Goal: Communication & Community: Ask a question

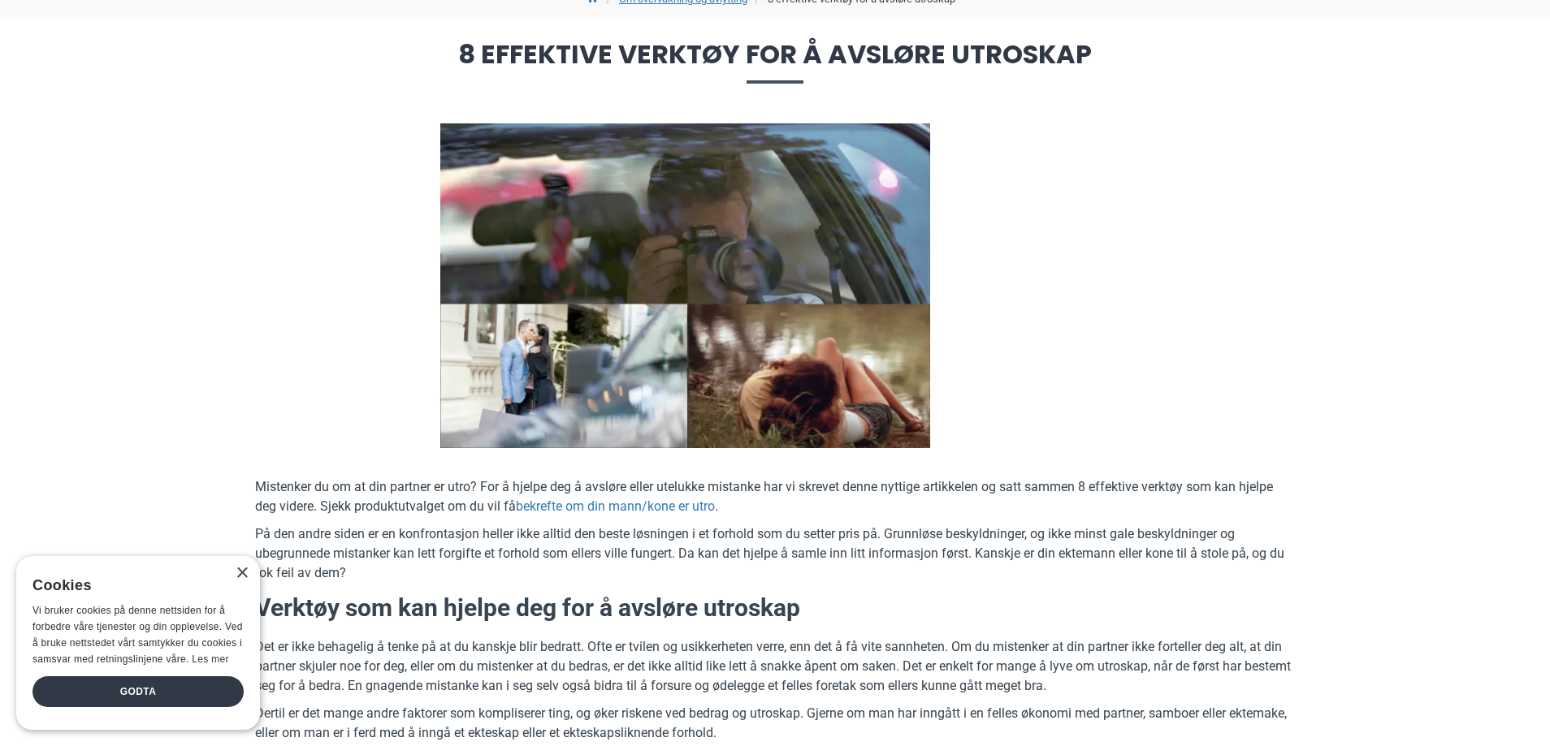
scroll to position [325, 0]
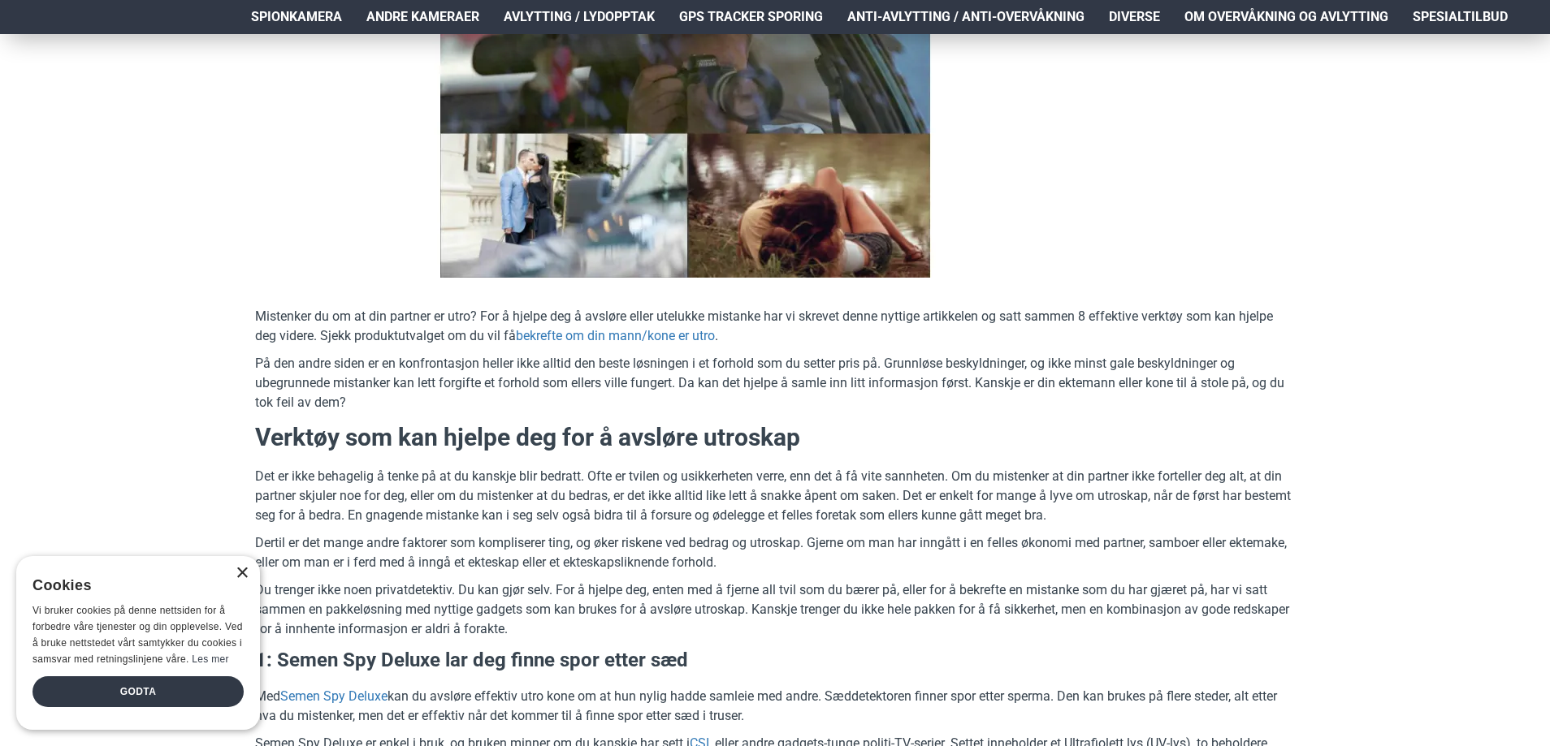
click at [242, 570] on div "×" at bounding box center [242, 574] width 12 height 12
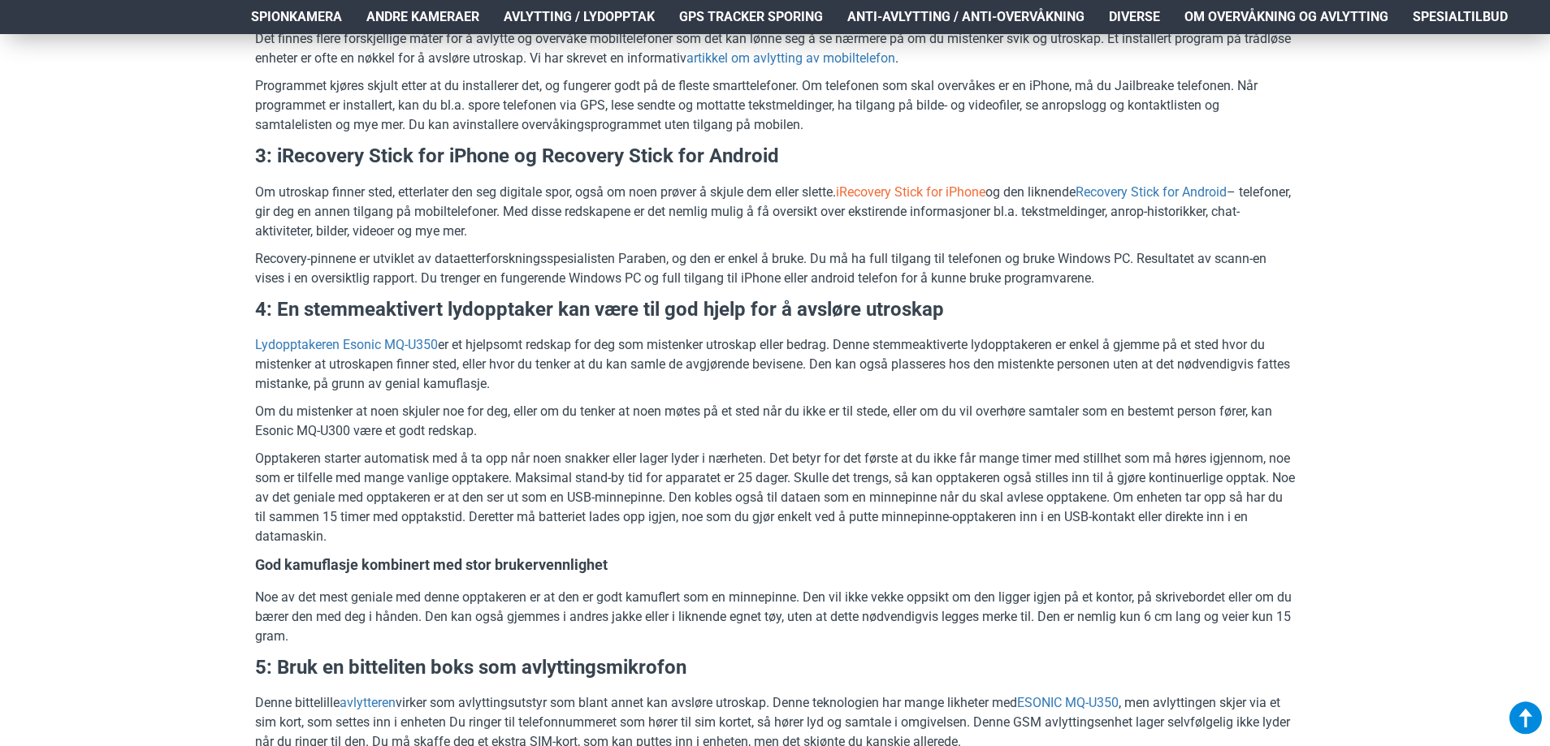
scroll to position [1949, 0]
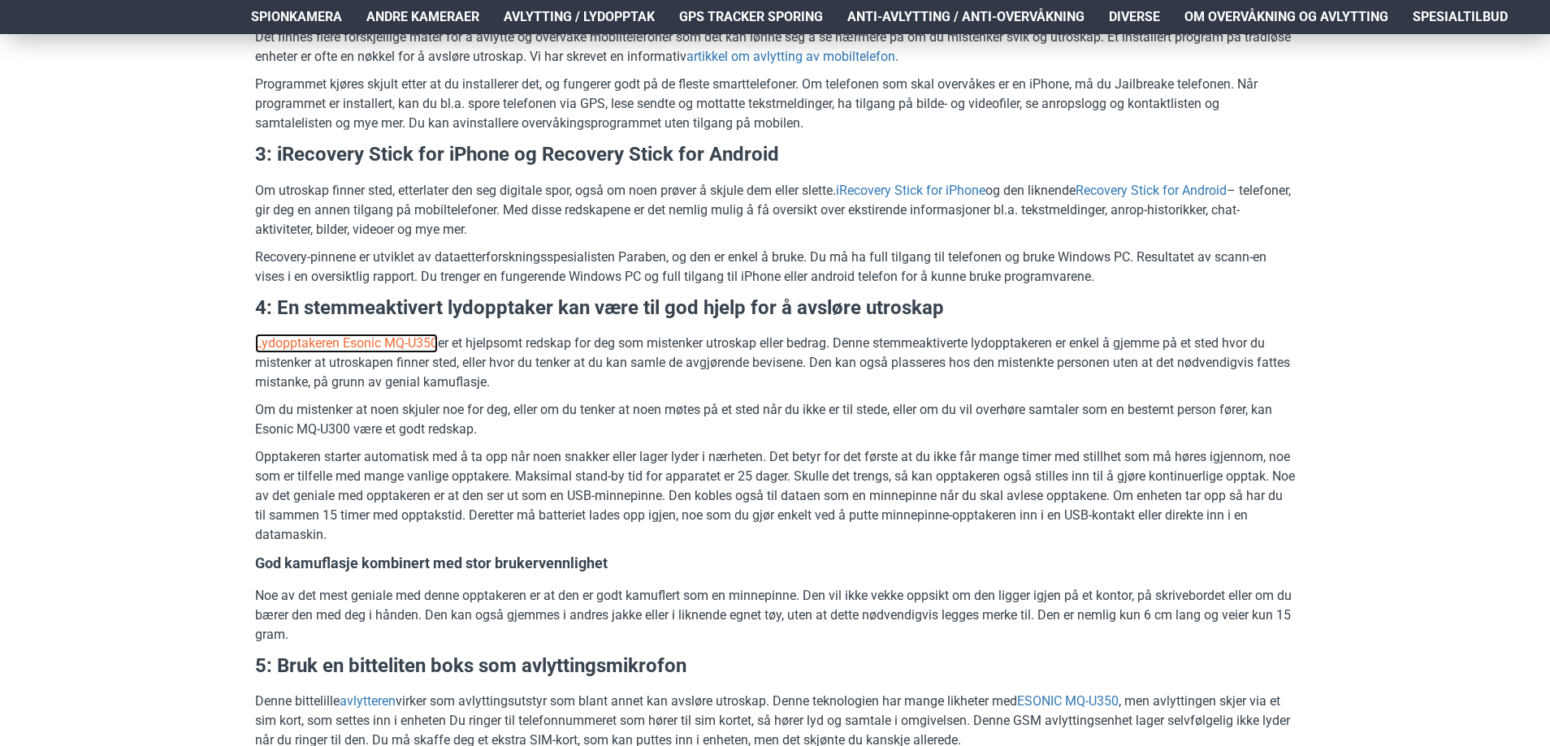
click at [369, 346] on link "Lydopptakeren Esonic MQ-U350" at bounding box center [346, 343] width 183 height 19
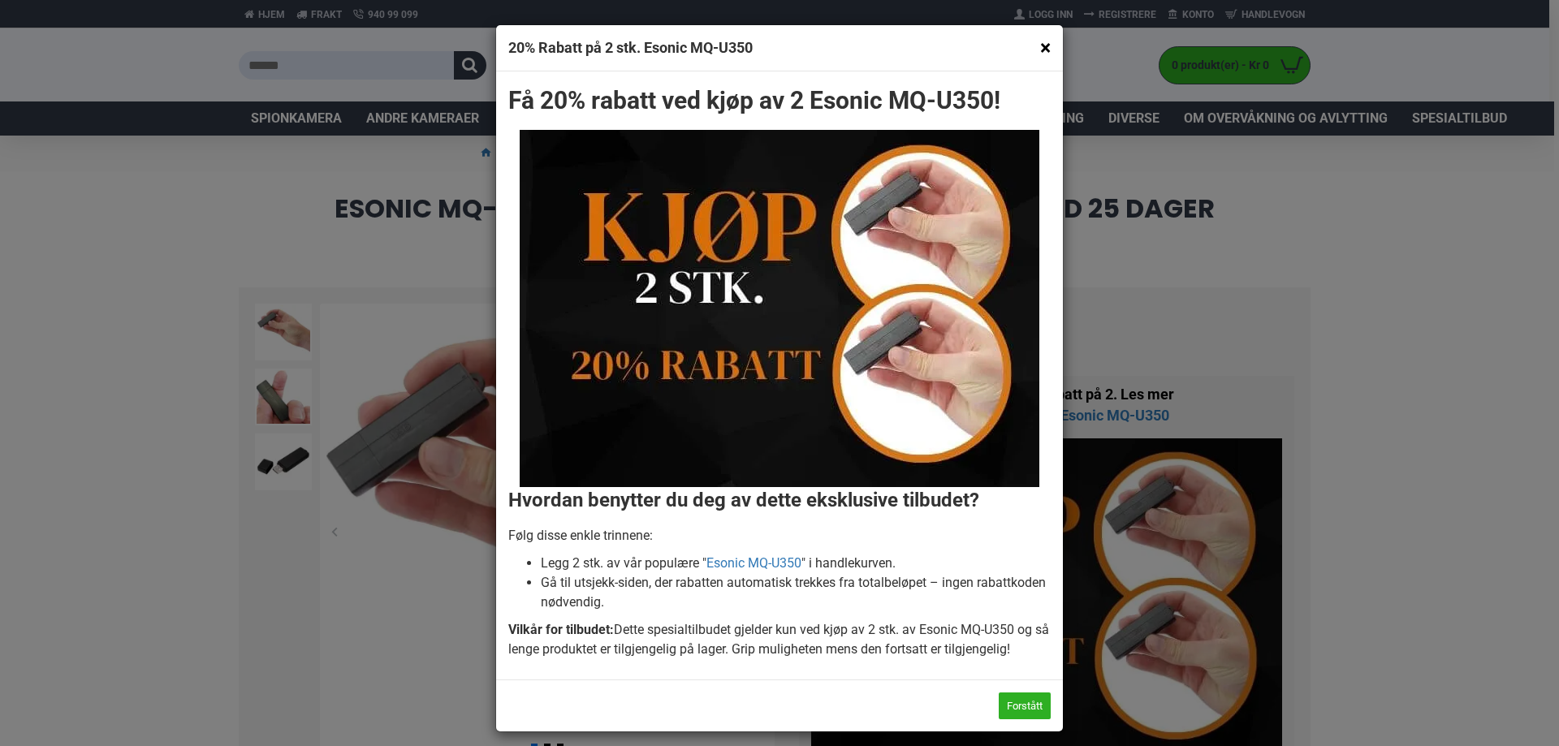
click at [1040, 44] on button "×" at bounding box center [1045, 47] width 11 height 20
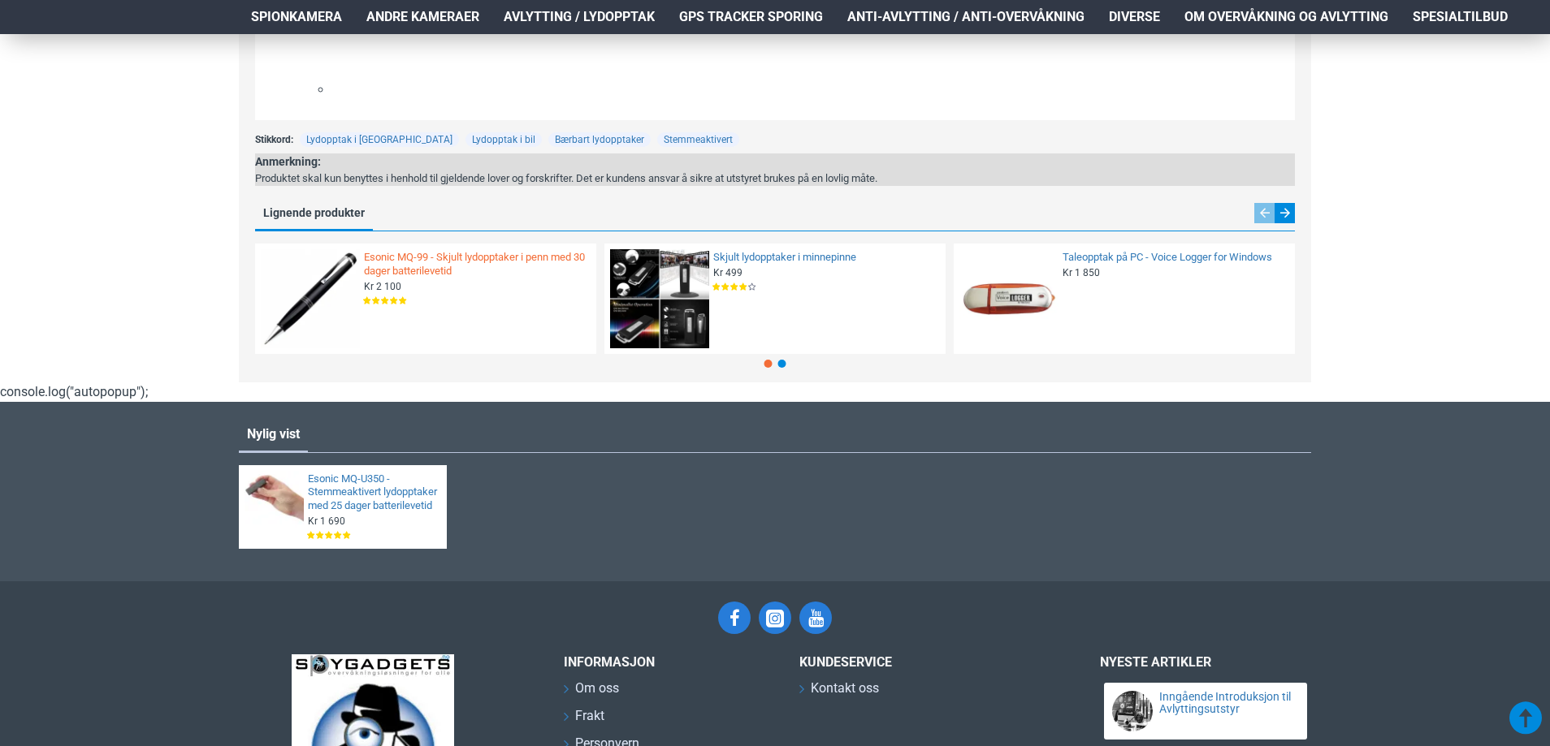
scroll to position [2924, 0]
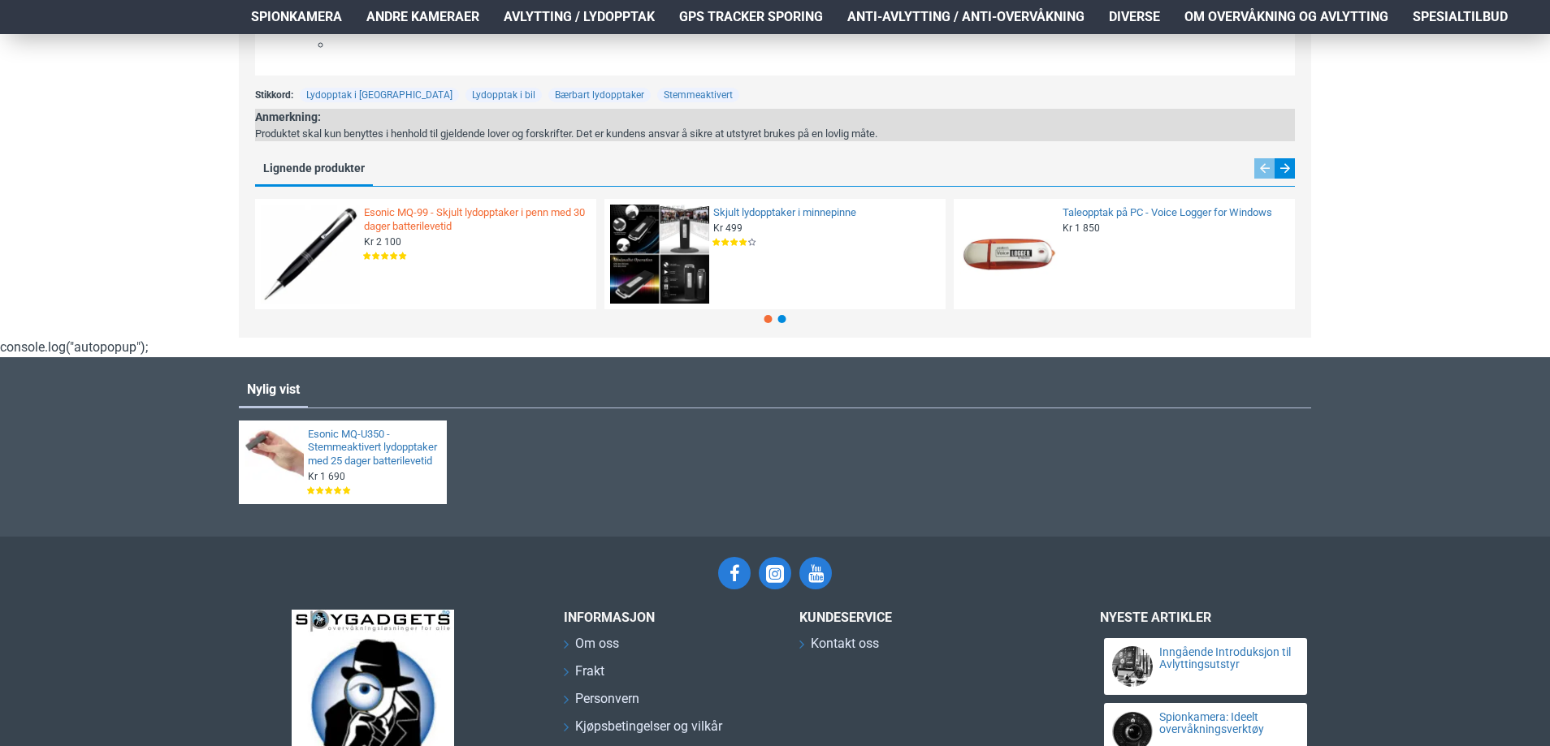
click at [411, 216] on link "Esonic MQ-99 - Skjult lydopptaker i penn med 30 dager batterilevetid" at bounding box center [475, 220] width 223 height 28
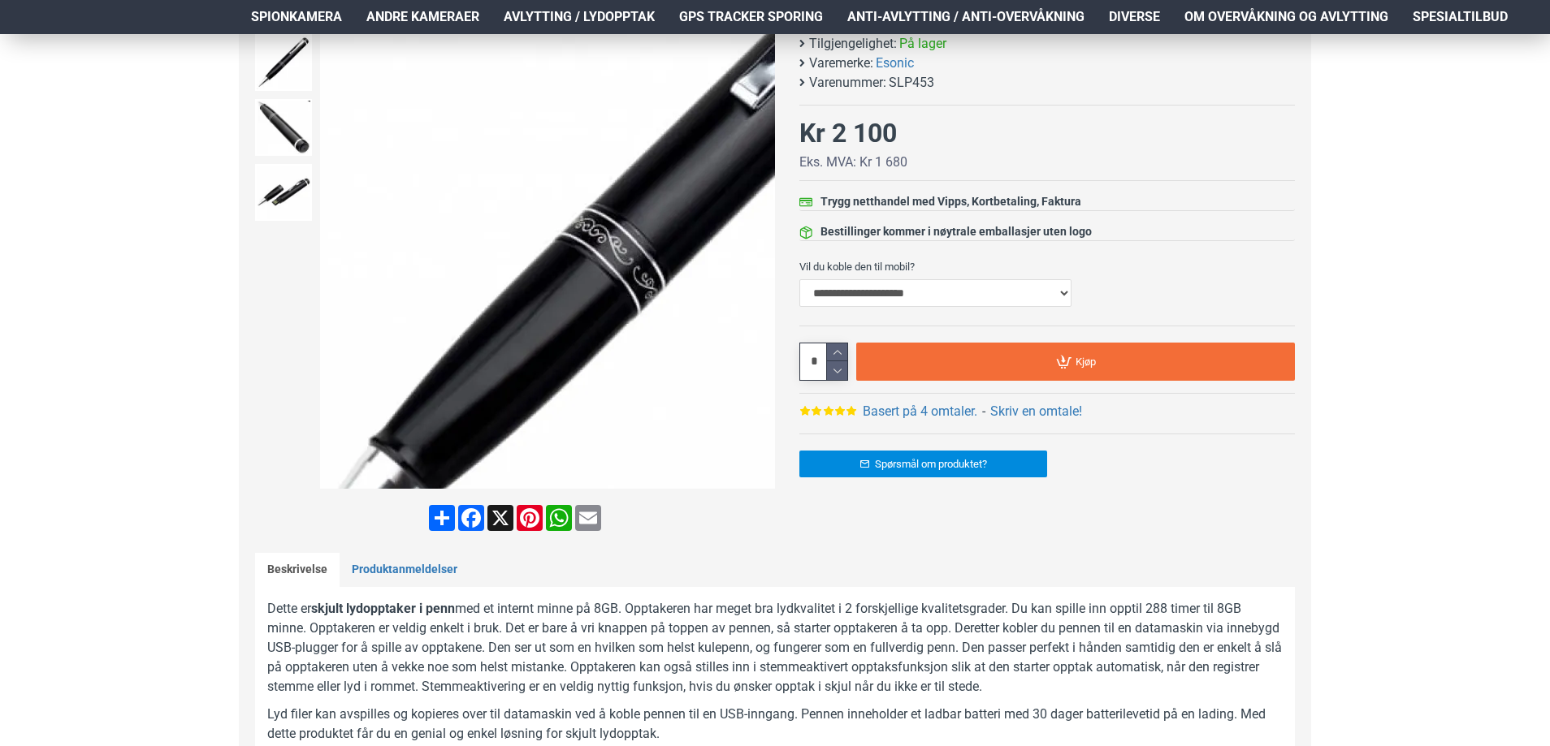
scroll to position [81, 0]
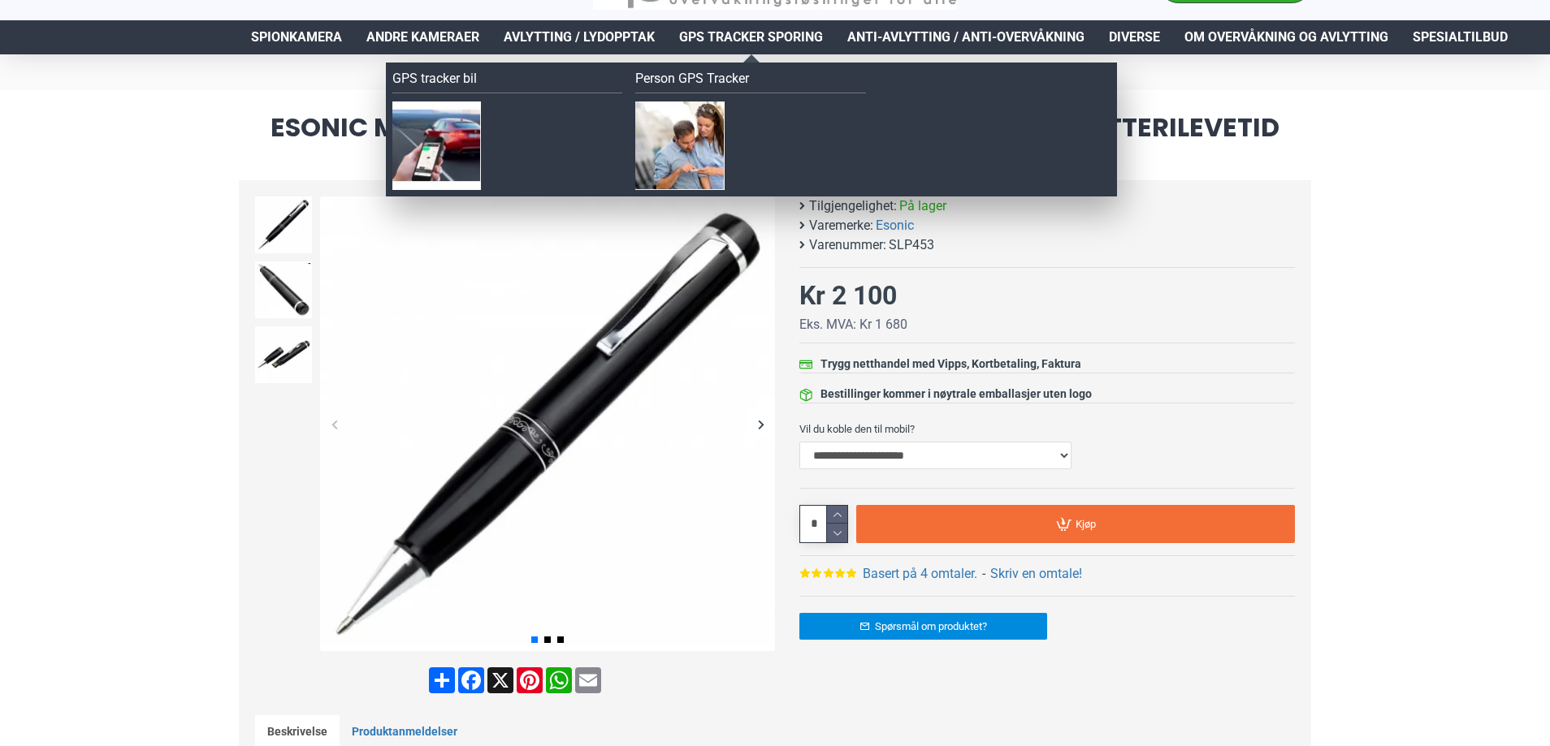
click at [721, 29] on span "GPS Tracker Sporing" at bounding box center [751, 37] width 144 height 19
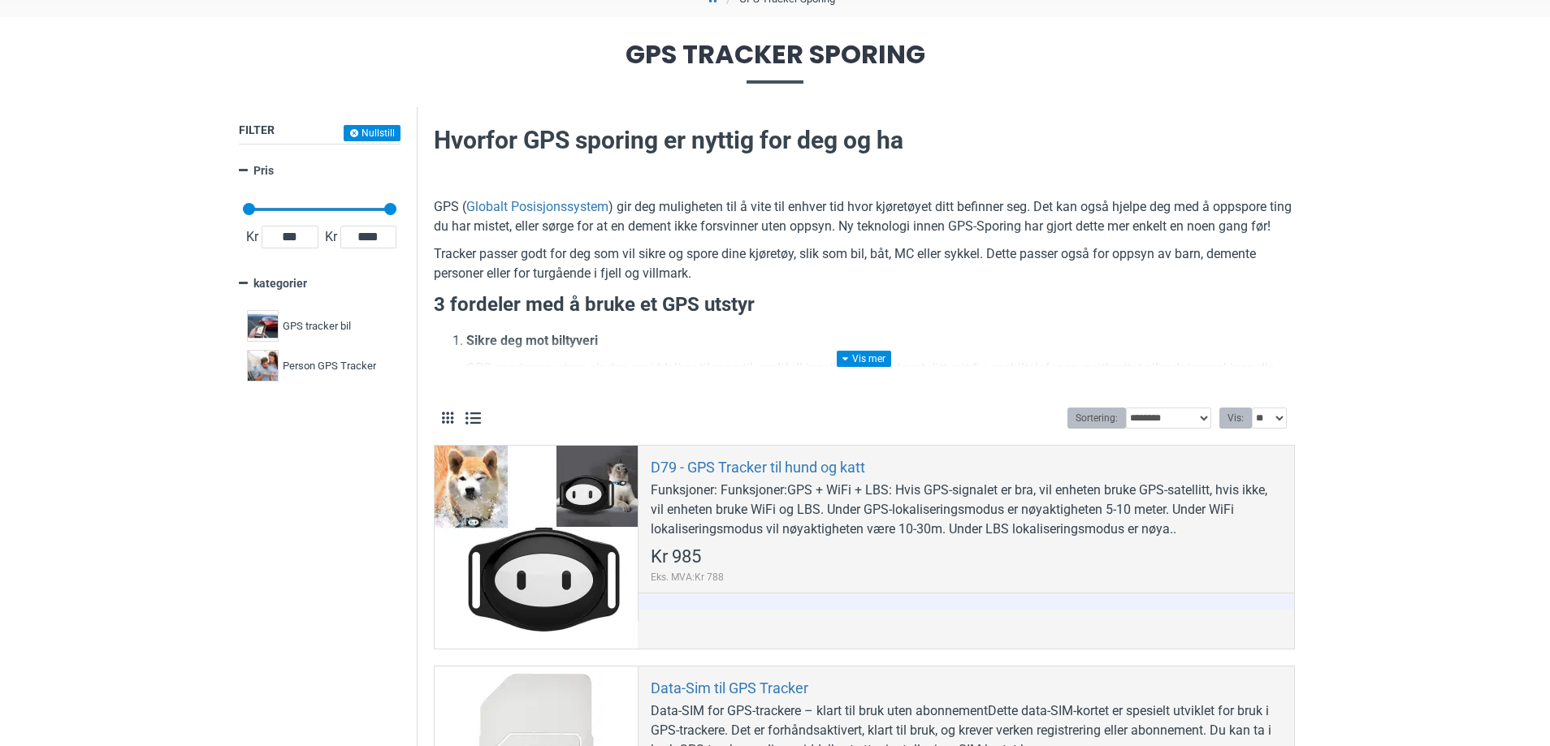
scroll to position [162, 0]
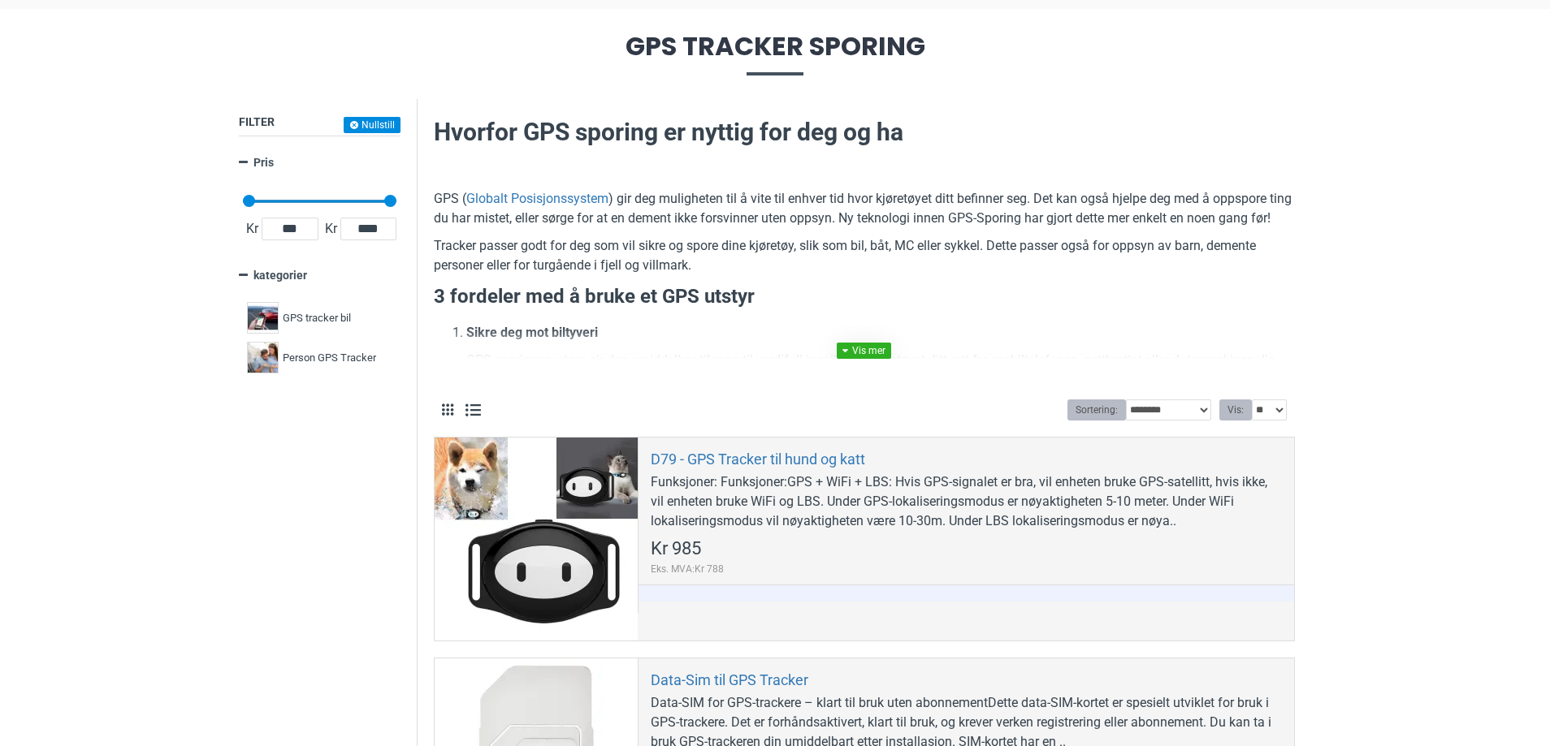
click at [876, 348] on link at bounding box center [864, 351] width 54 height 16
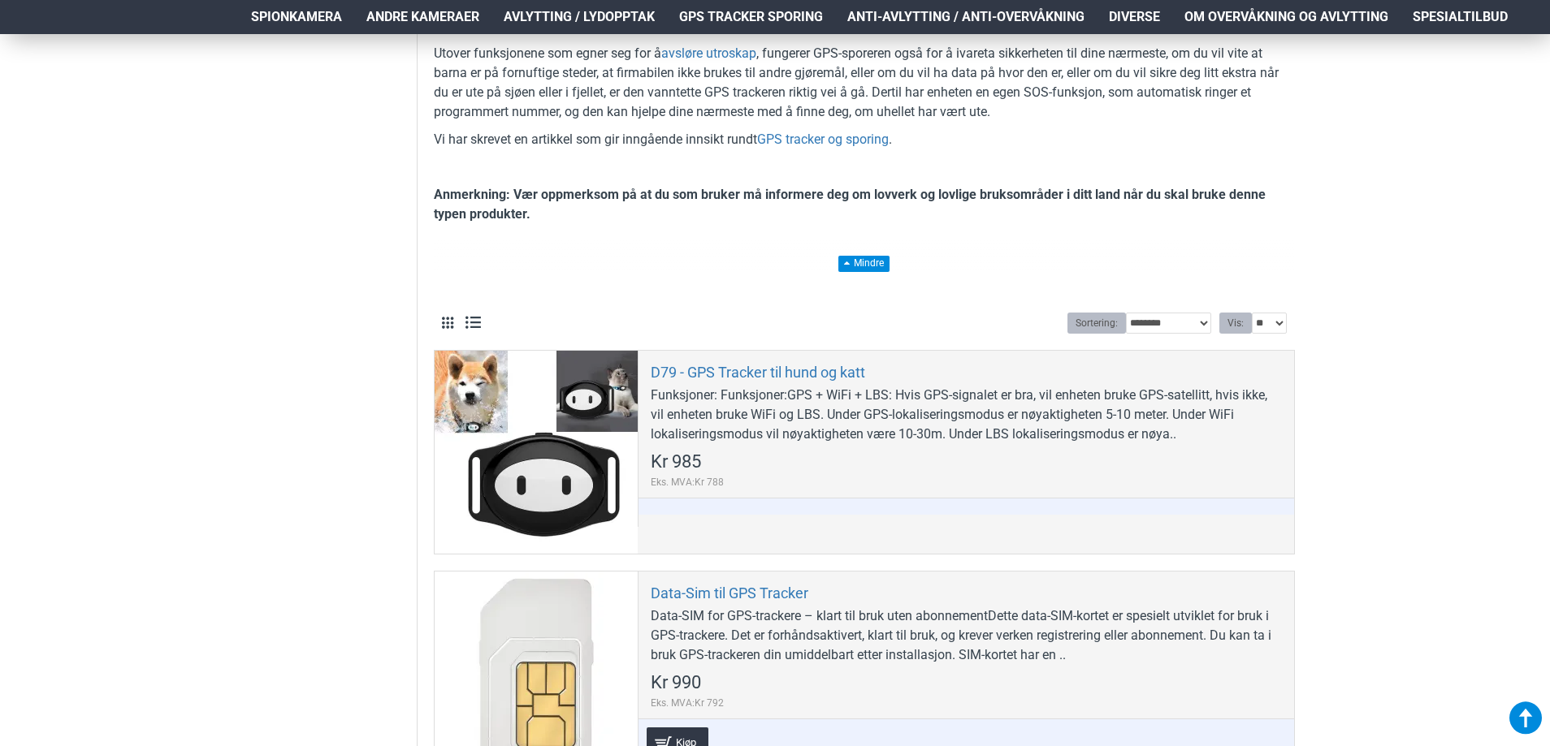
scroll to position [2680, 0]
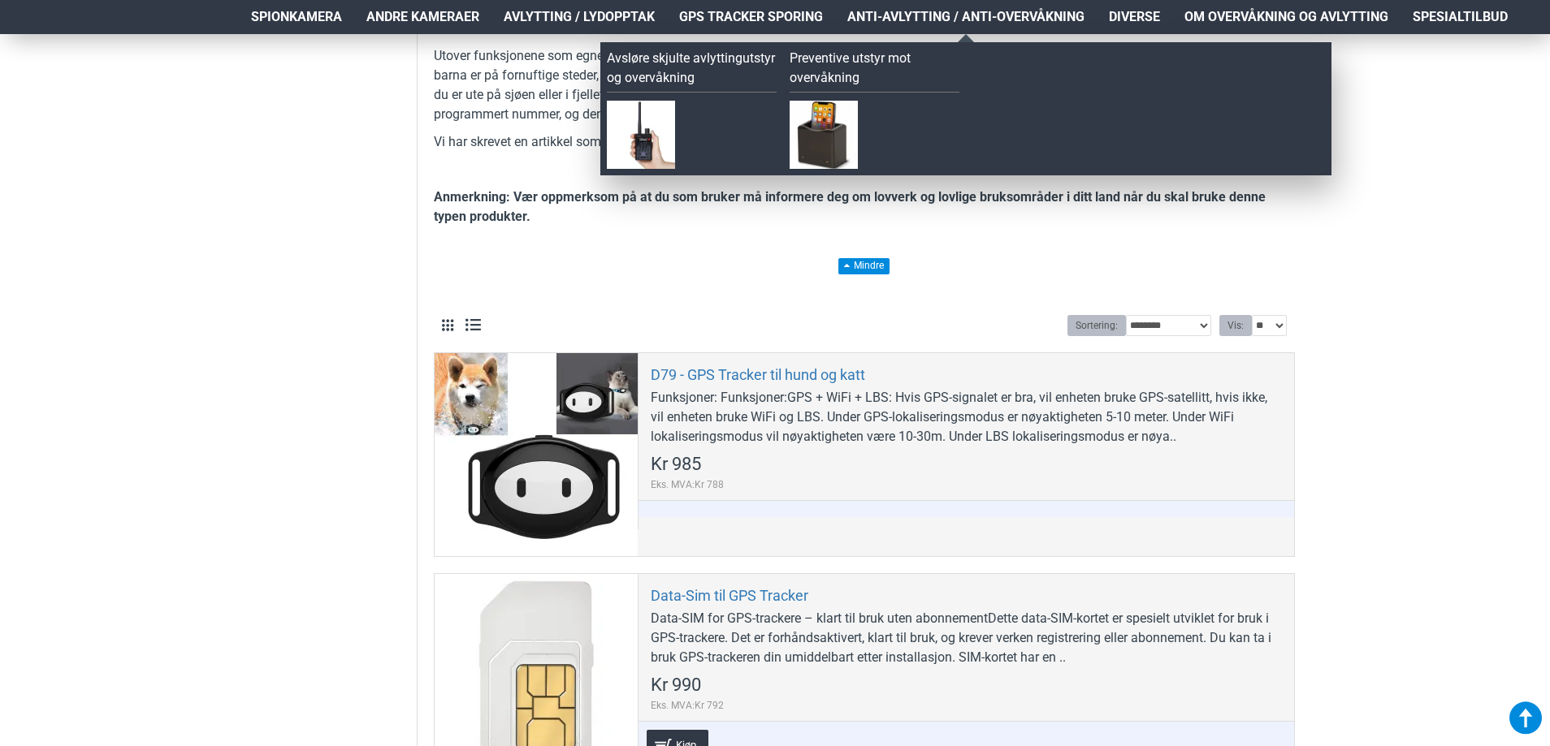
click at [948, 8] on span "Anti-avlytting / Anti-overvåkning" at bounding box center [965, 16] width 237 height 19
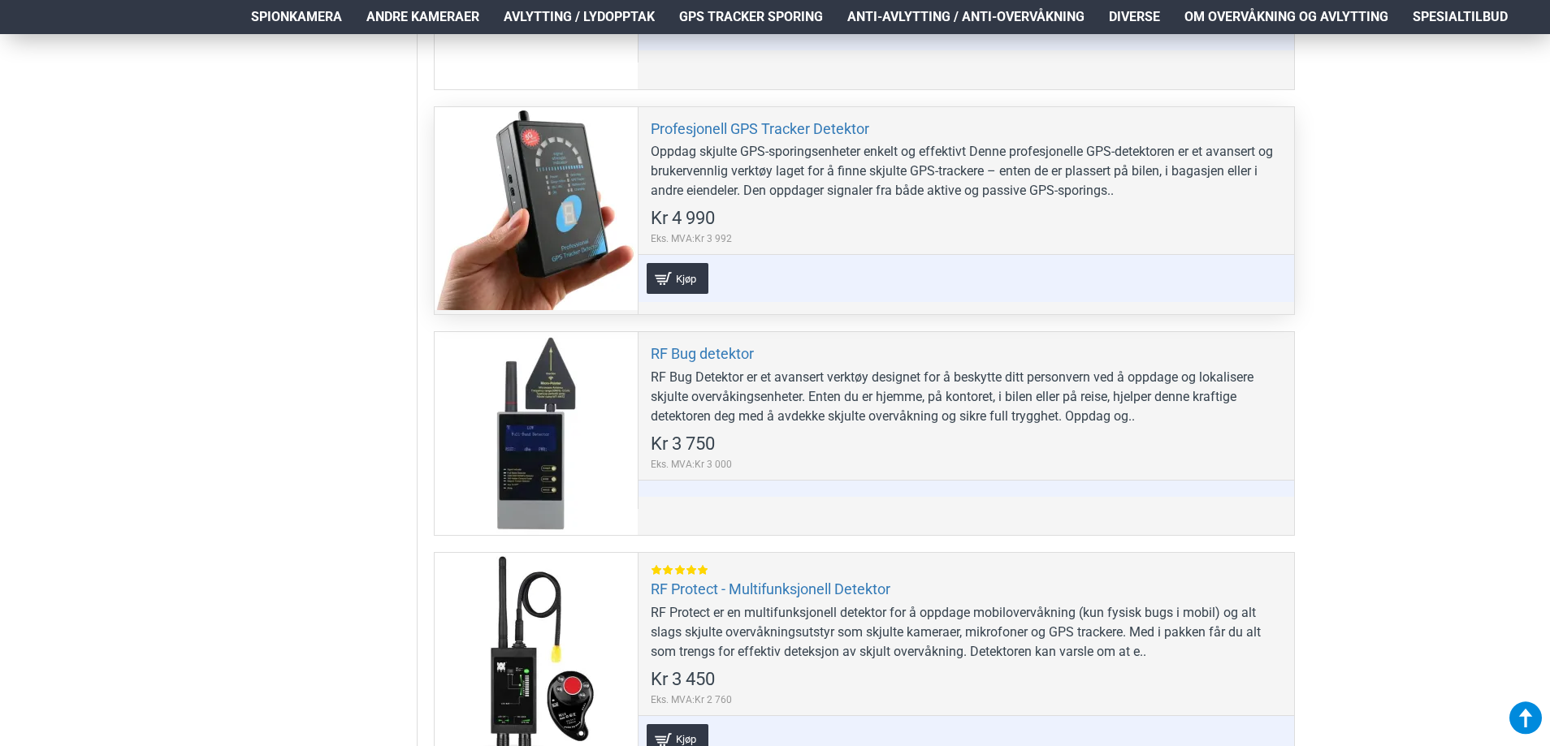
scroll to position [1056, 0]
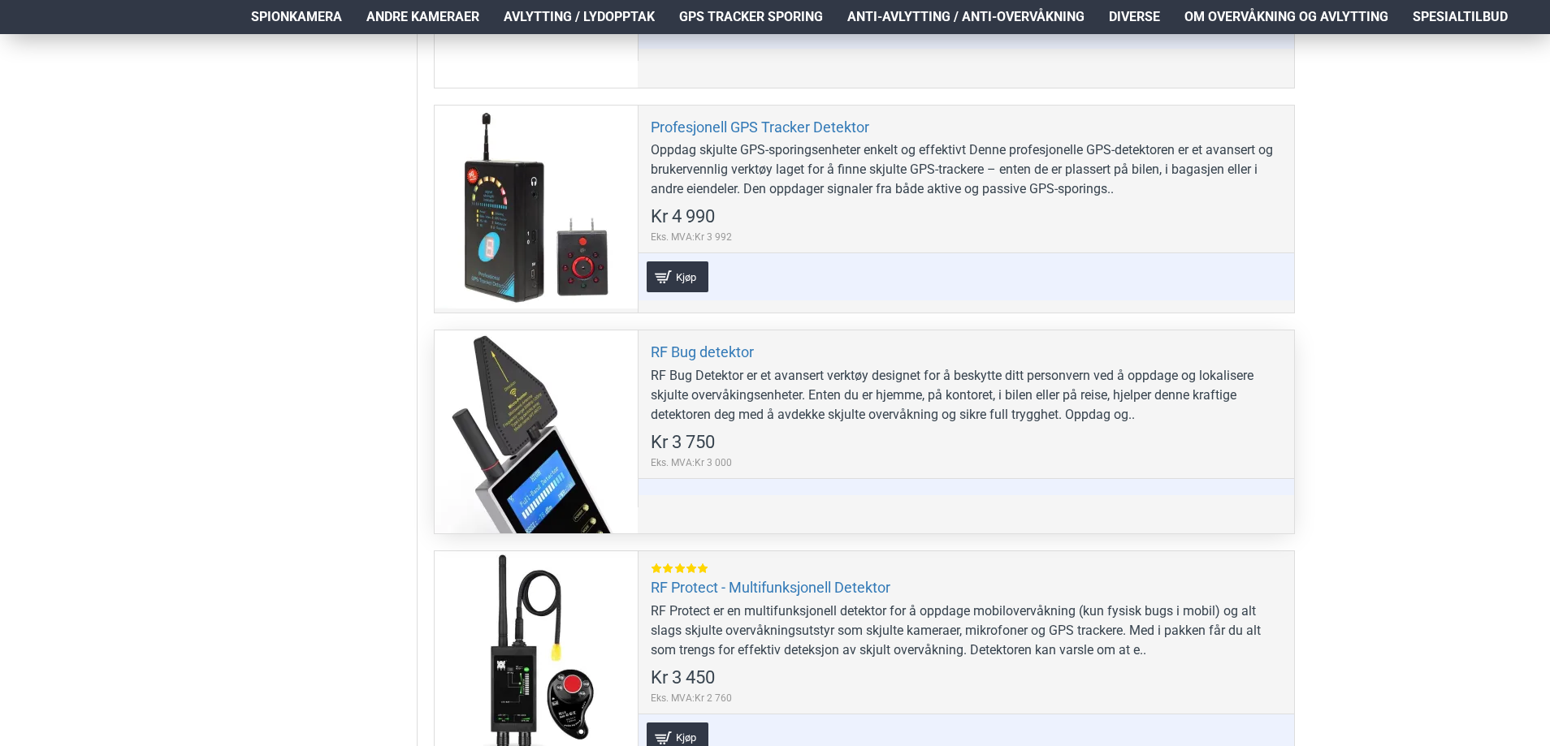
click at [1070, 409] on div "RF Bug Detektor er et avansert verktøy designet for å beskytte ditt personvern …" at bounding box center [966, 395] width 631 height 58
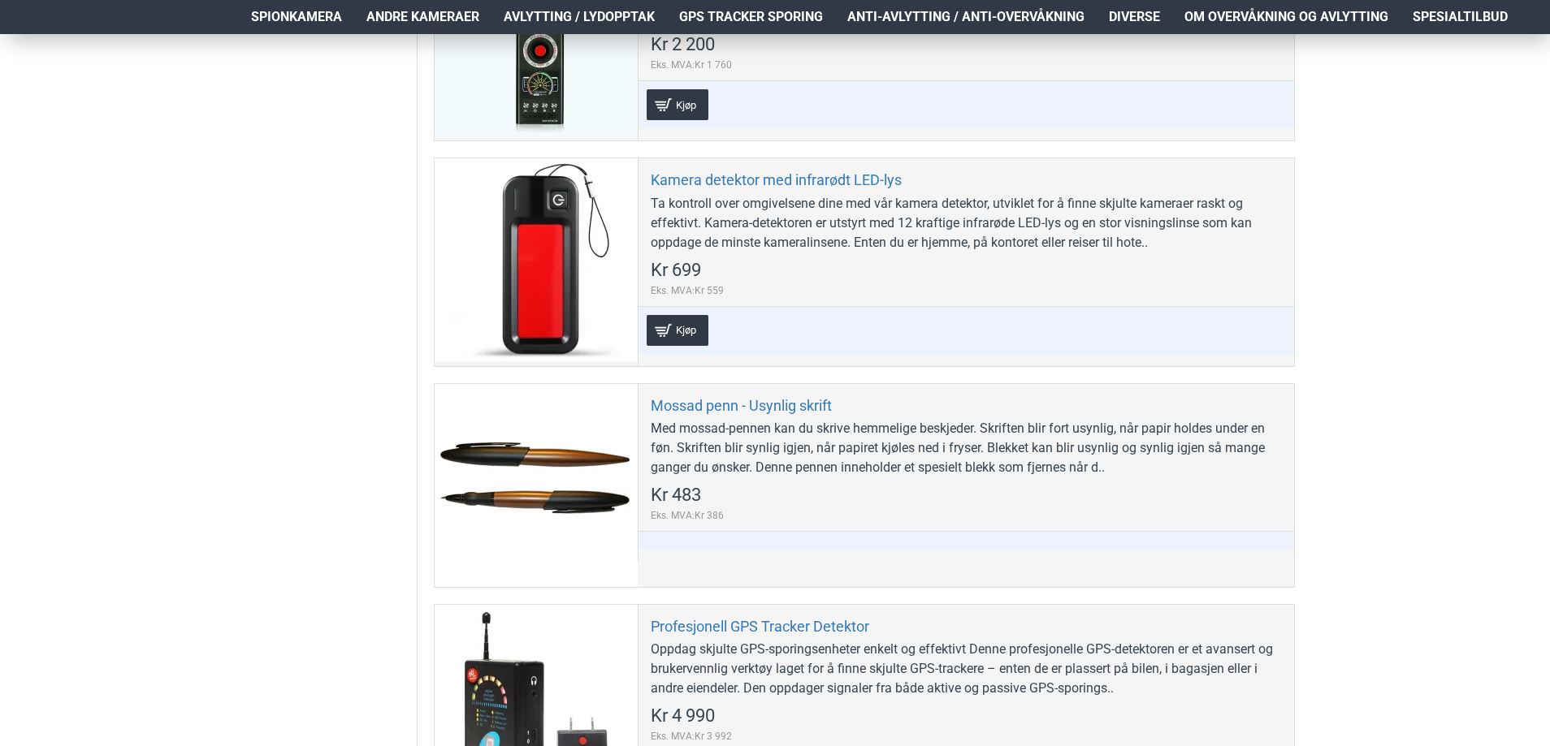
scroll to position [406, 0]
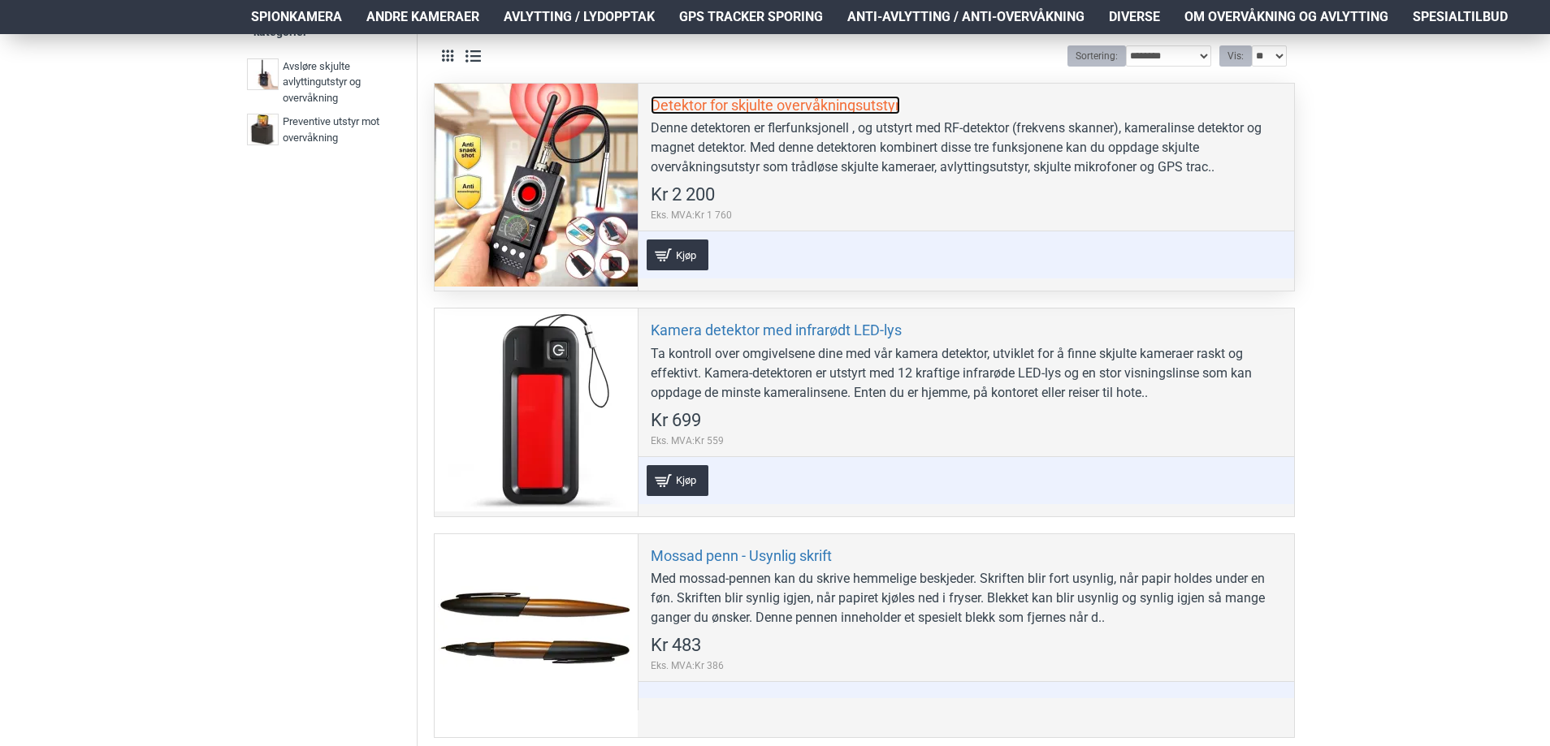
click at [731, 104] on link "Detektor for skjulte overvåkningsutstyr" at bounding box center [775, 105] width 249 height 19
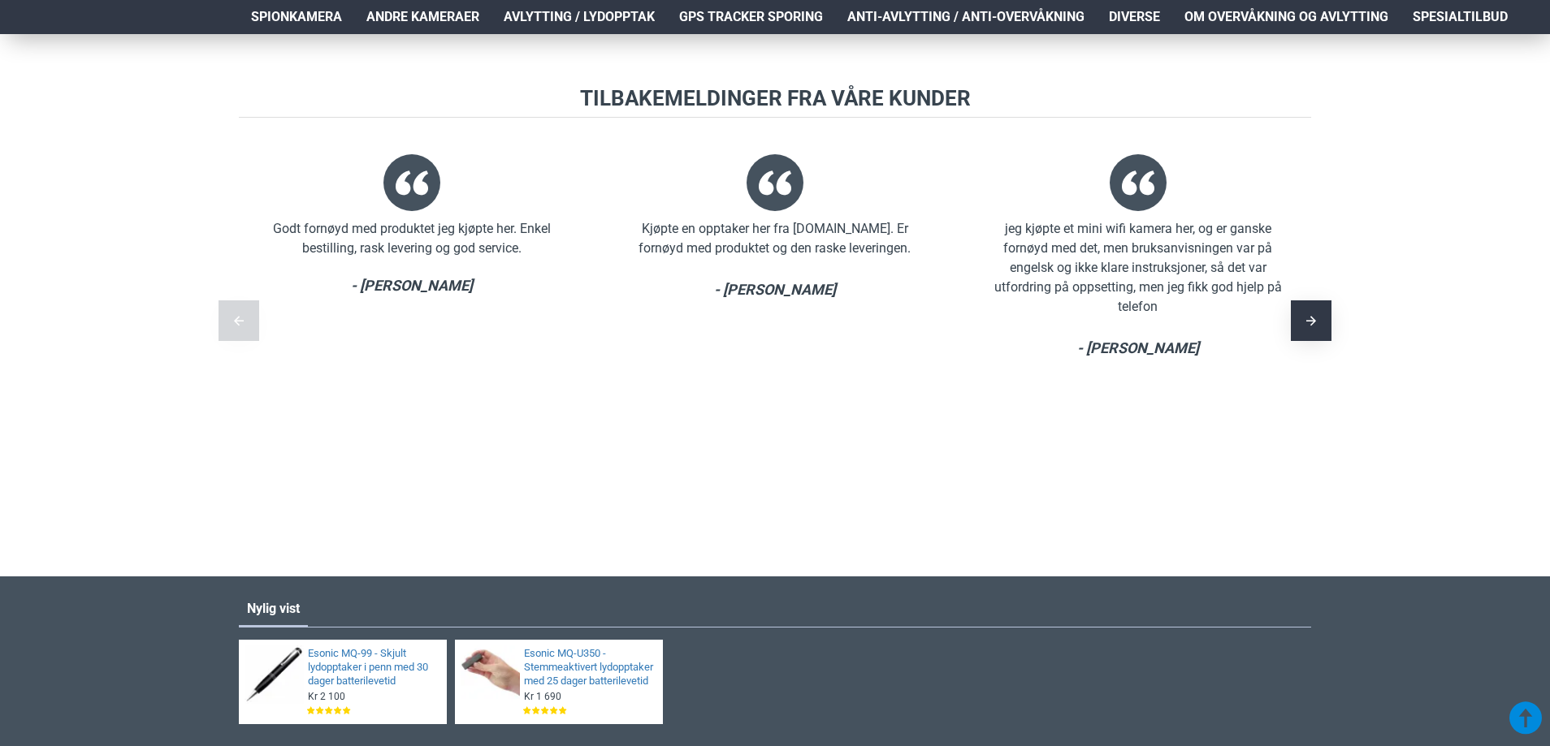
scroll to position [3086, 0]
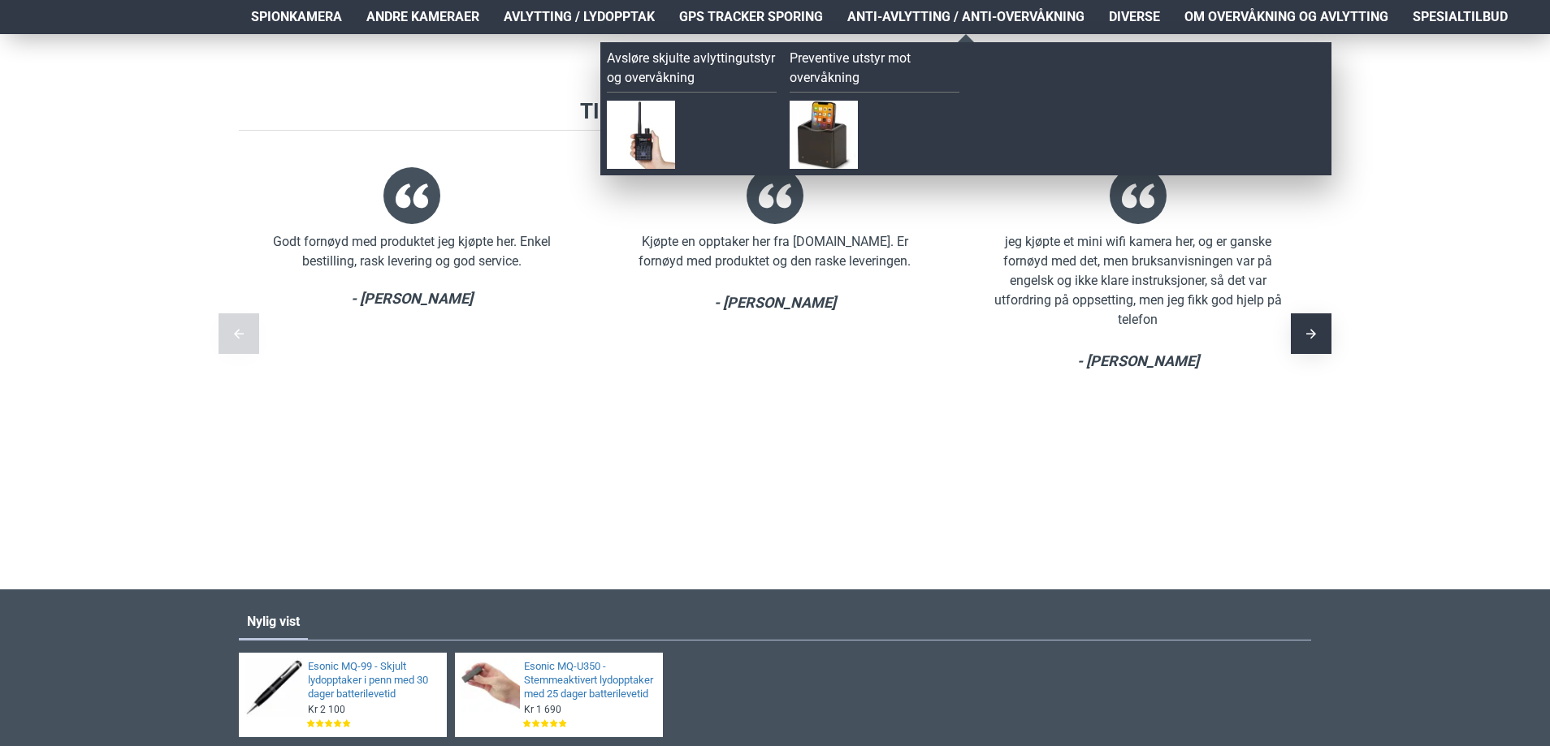
click at [952, 16] on span "Anti-avlytting / Anti-overvåkning" at bounding box center [965, 16] width 237 height 19
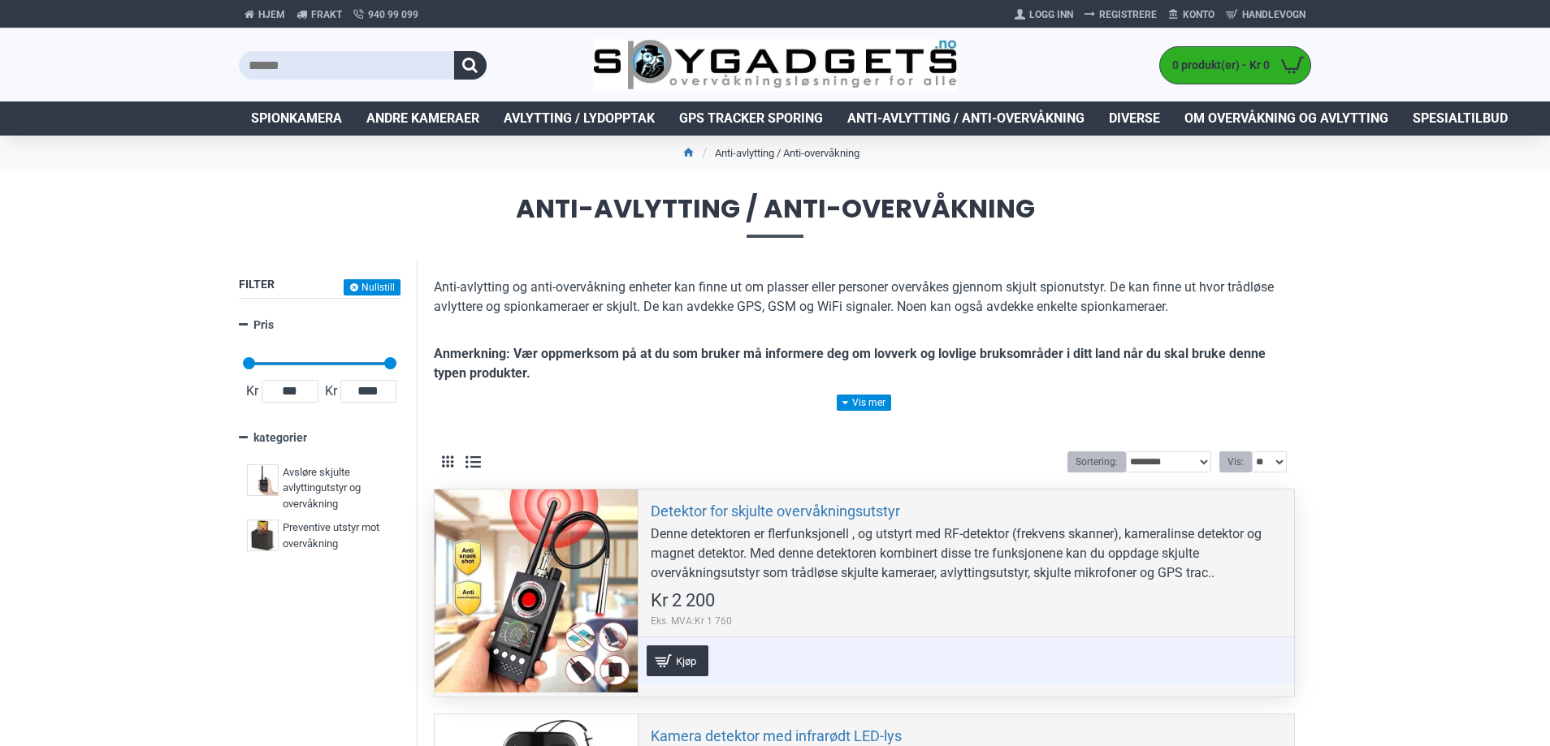
scroll to position [81, 0]
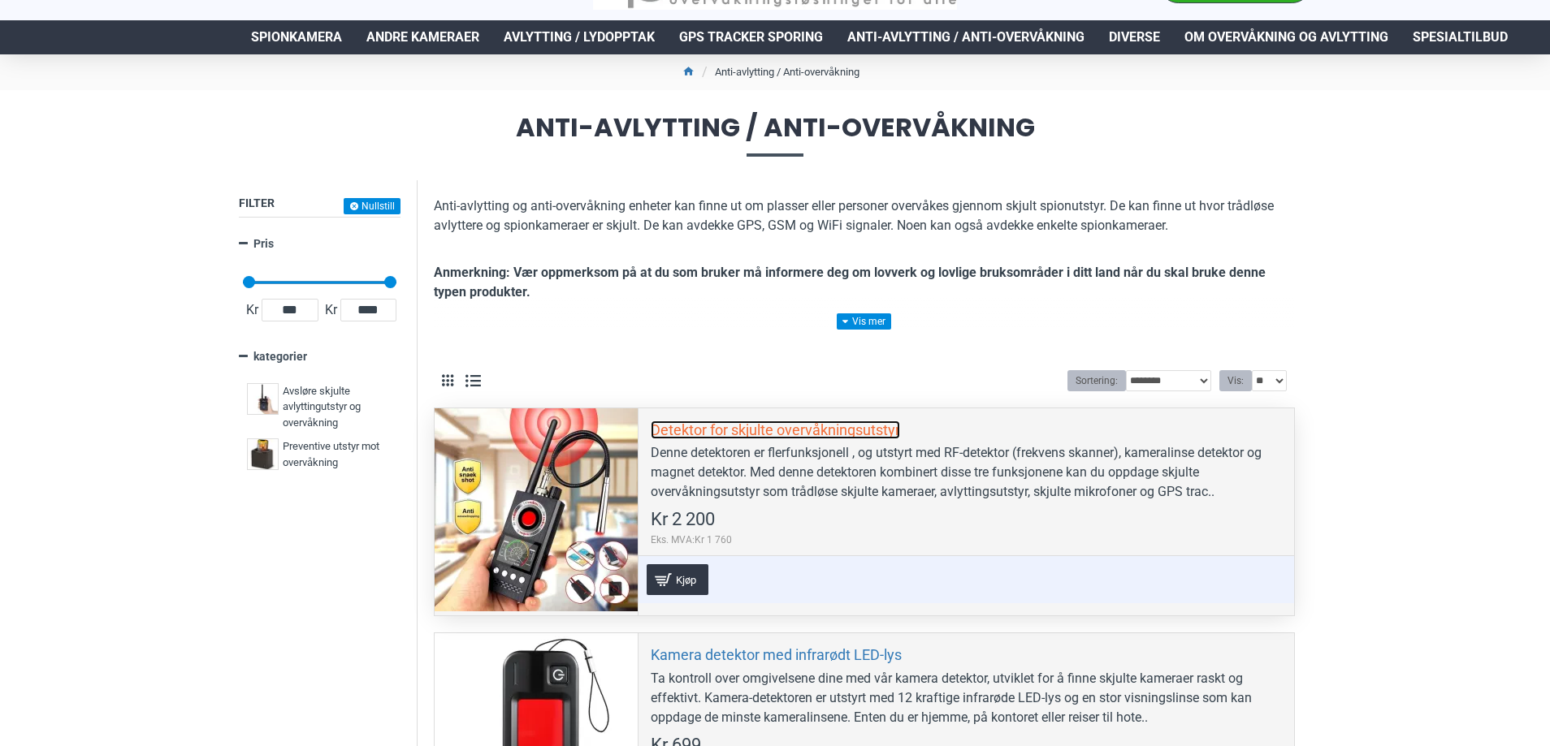
click at [708, 425] on link "Detektor for skjulte overvåkningsutstyr" at bounding box center [775, 430] width 249 height 19
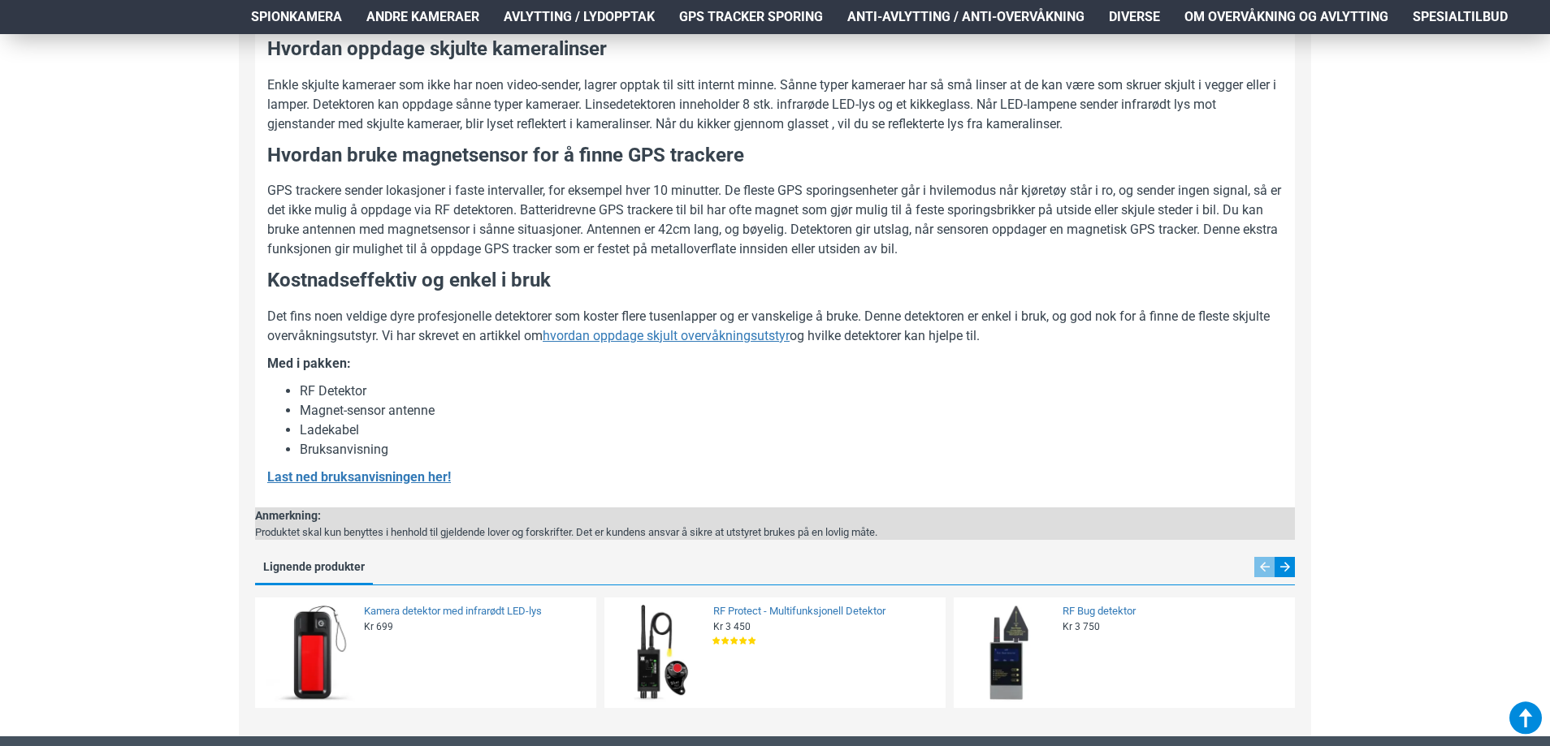
scroll to position [1299, 0]
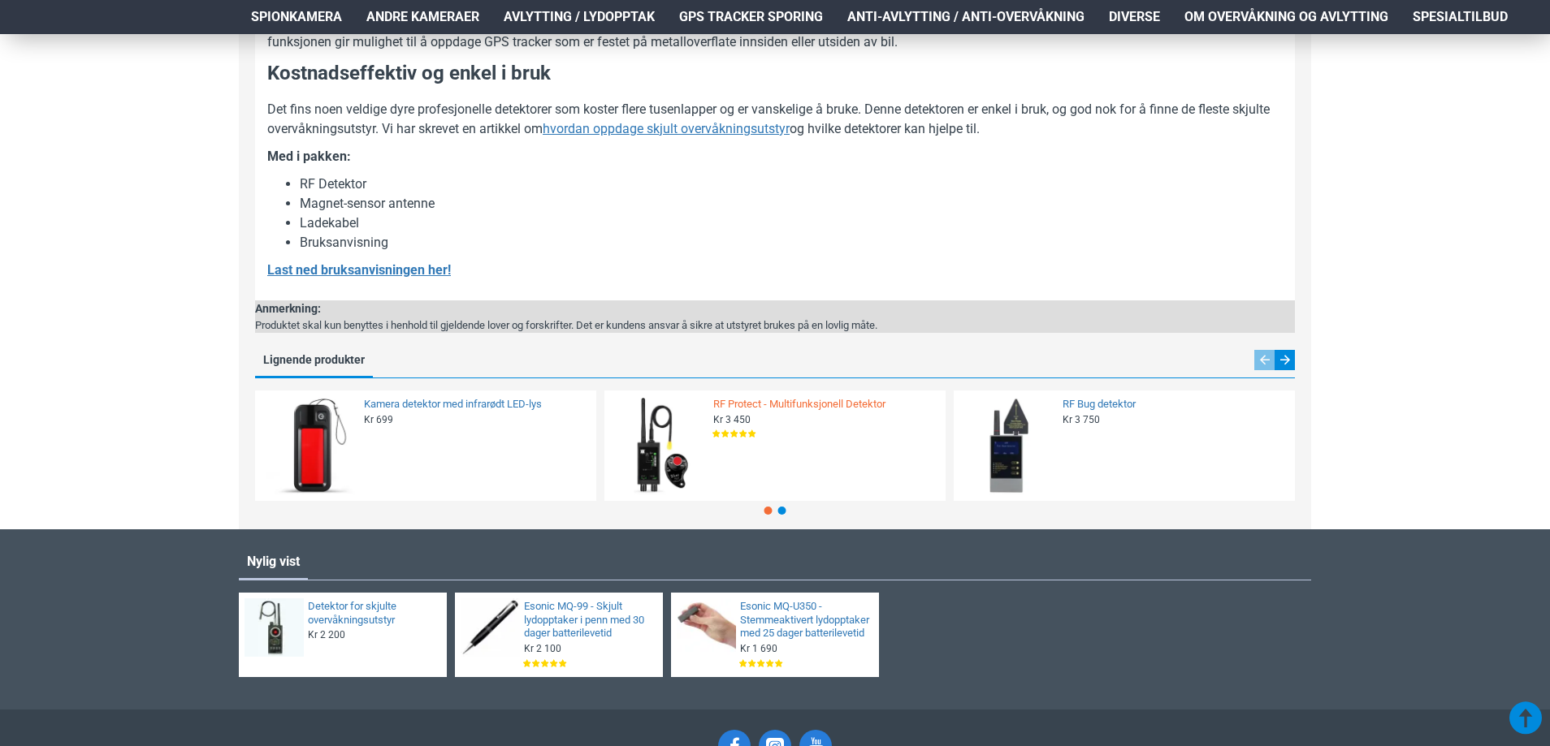
click at [771, 401] on link "RF Protect - Multifunksjonell Detektor" at bounding box center [824, 405] width 223 height 14
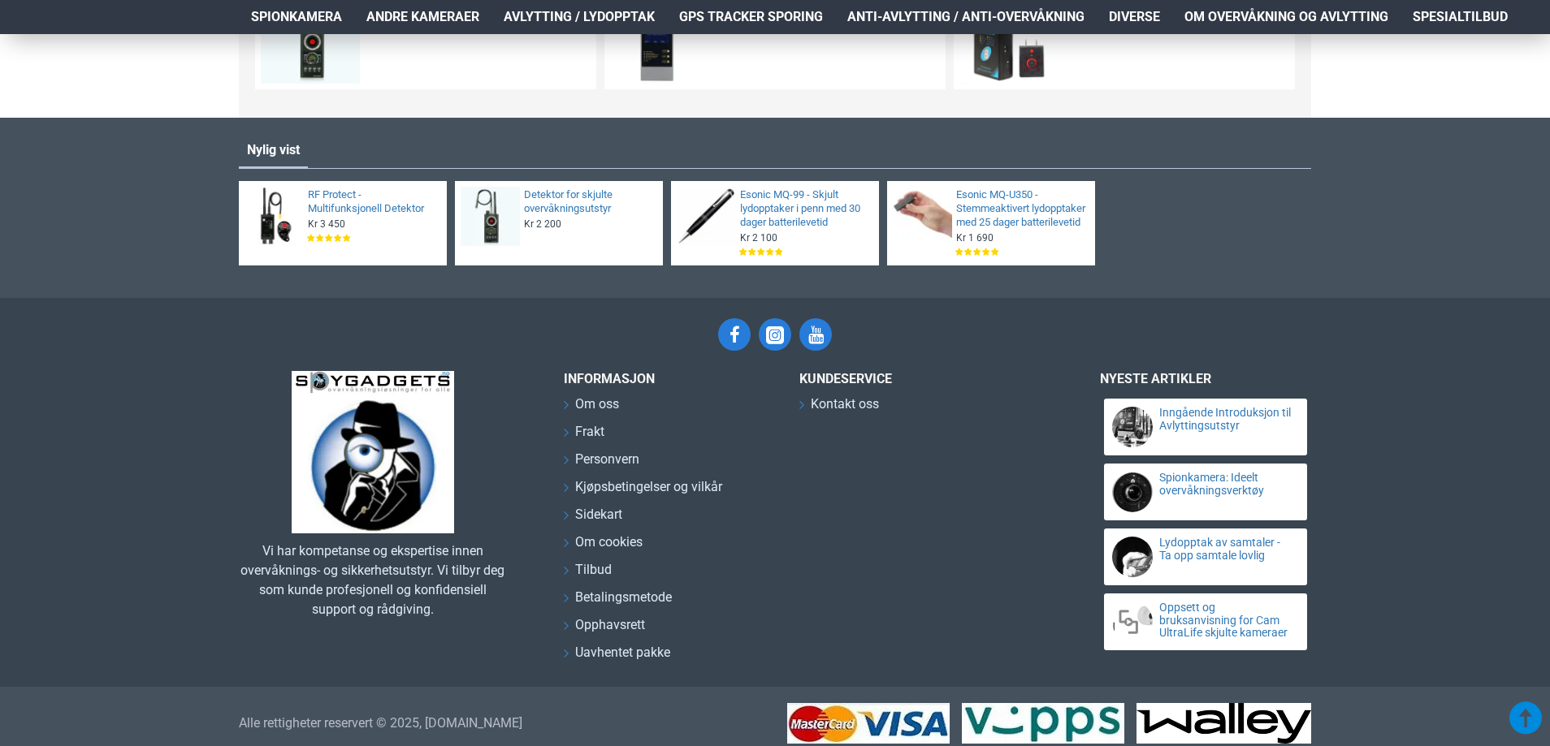
scroll to position [1949, 0]
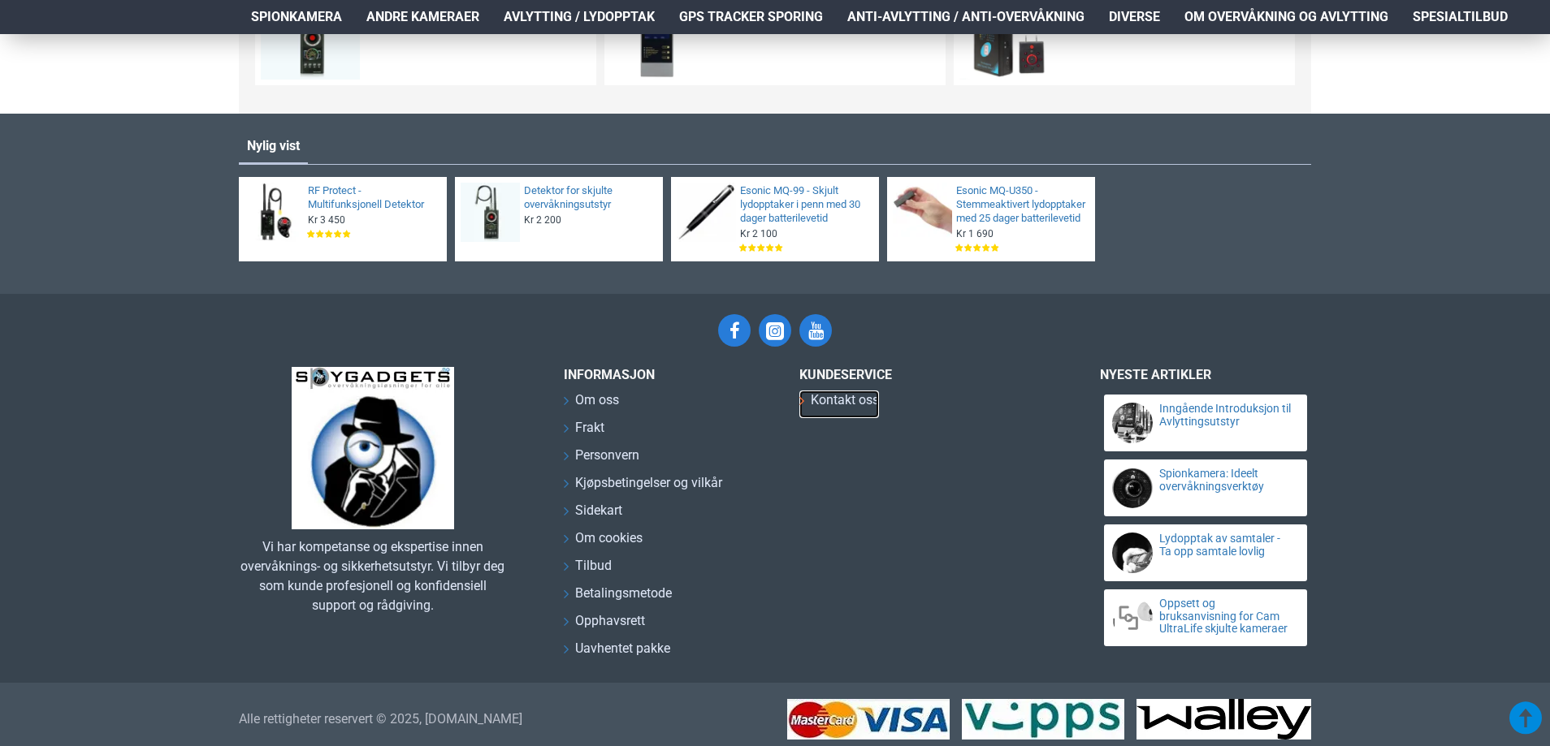
click at [852, 410] on span "Kontakt oss" at bounding box center [845, 400] width 68 height 19
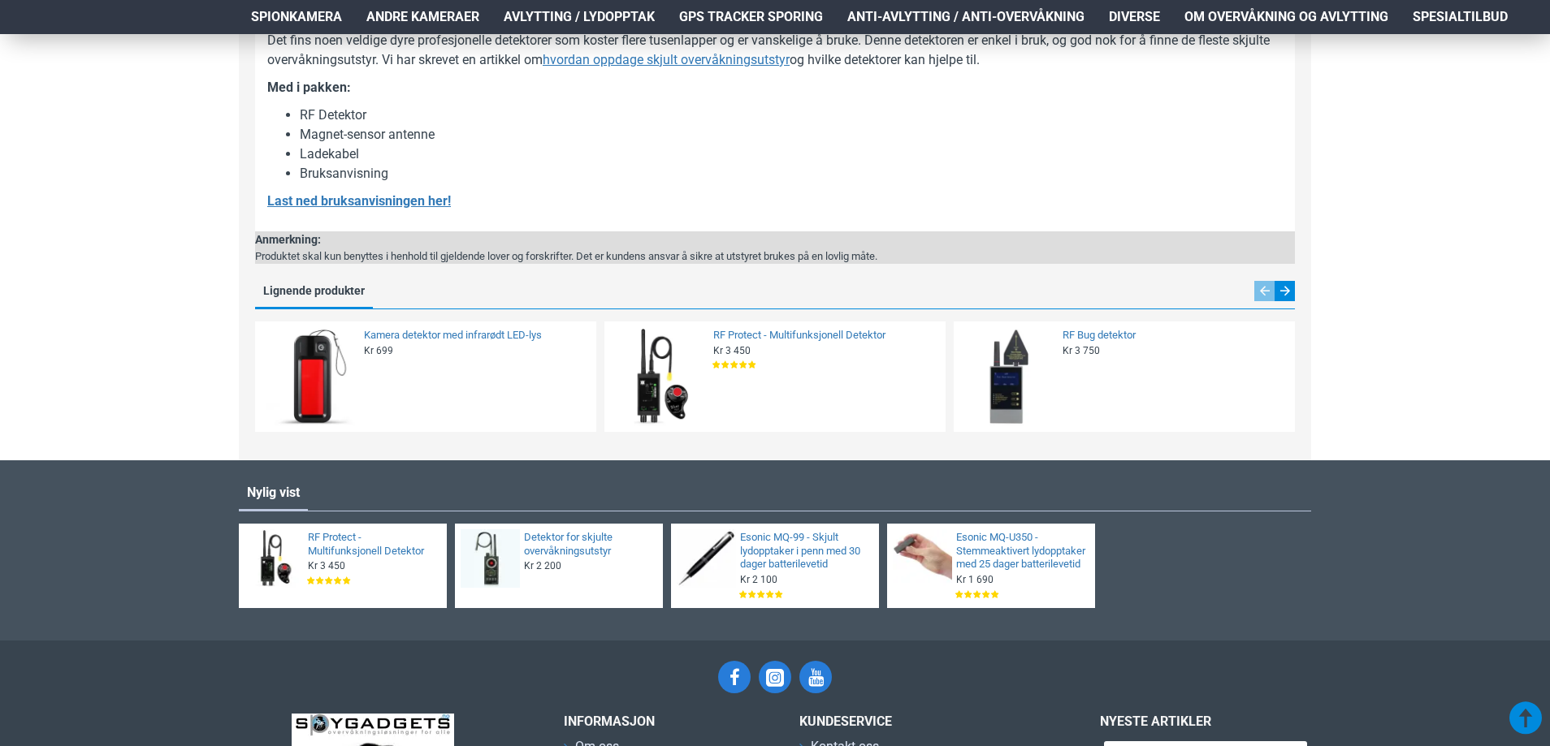
scroll to position [1381, 0]
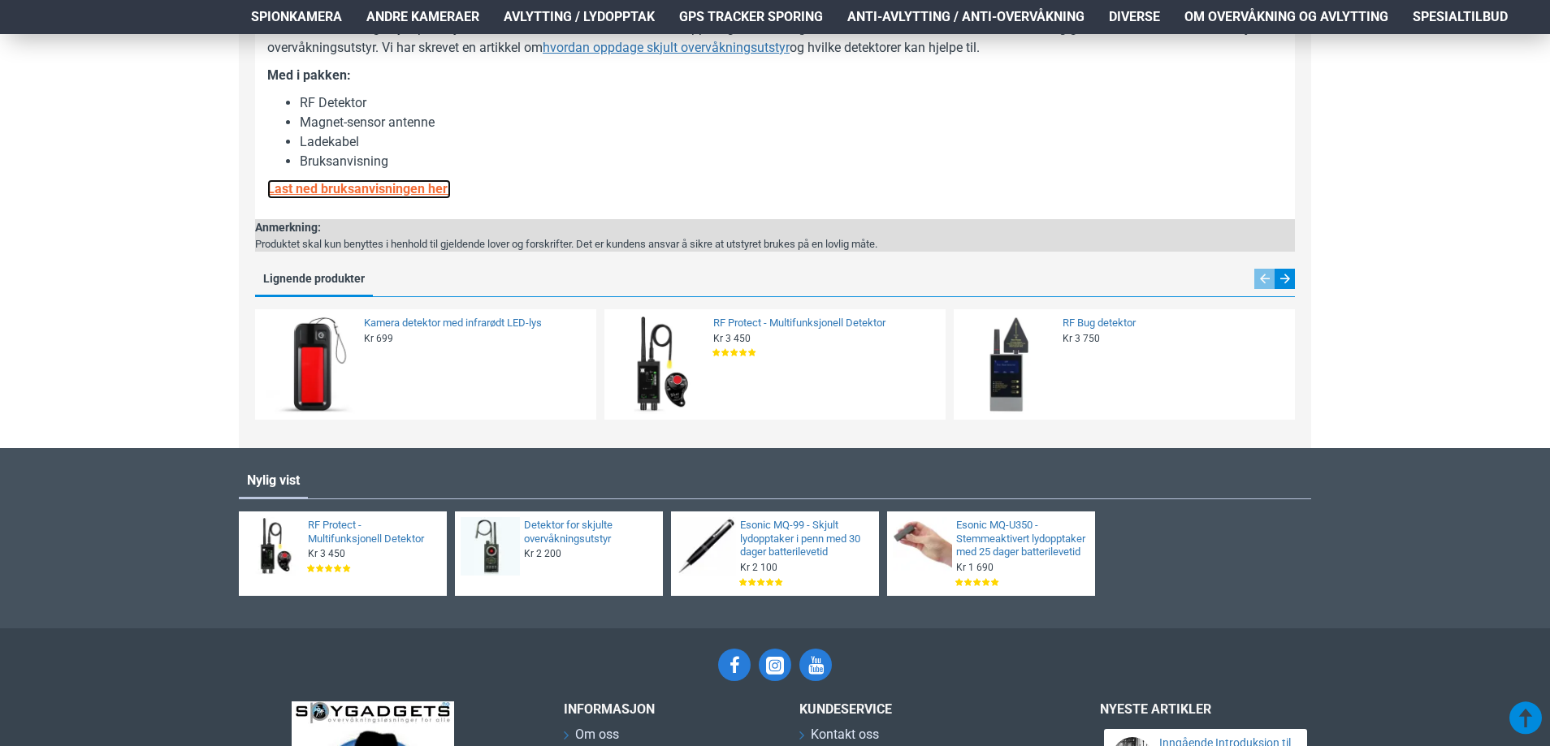
click at [323, 188] on u "Last ned bruksanvisningen her!" at bounding box center [359, 188] width 184 height 15
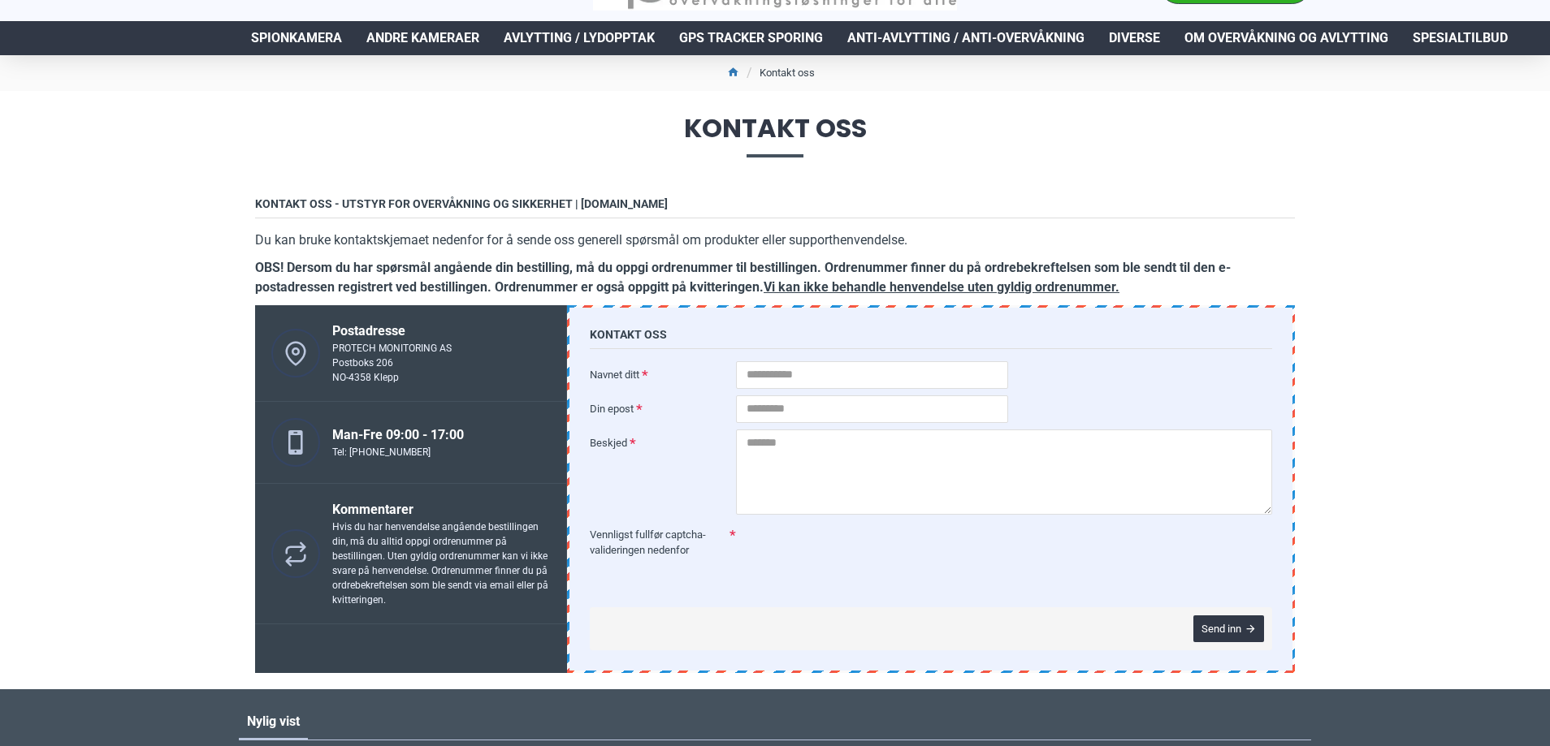
scroll to position [81, 0]
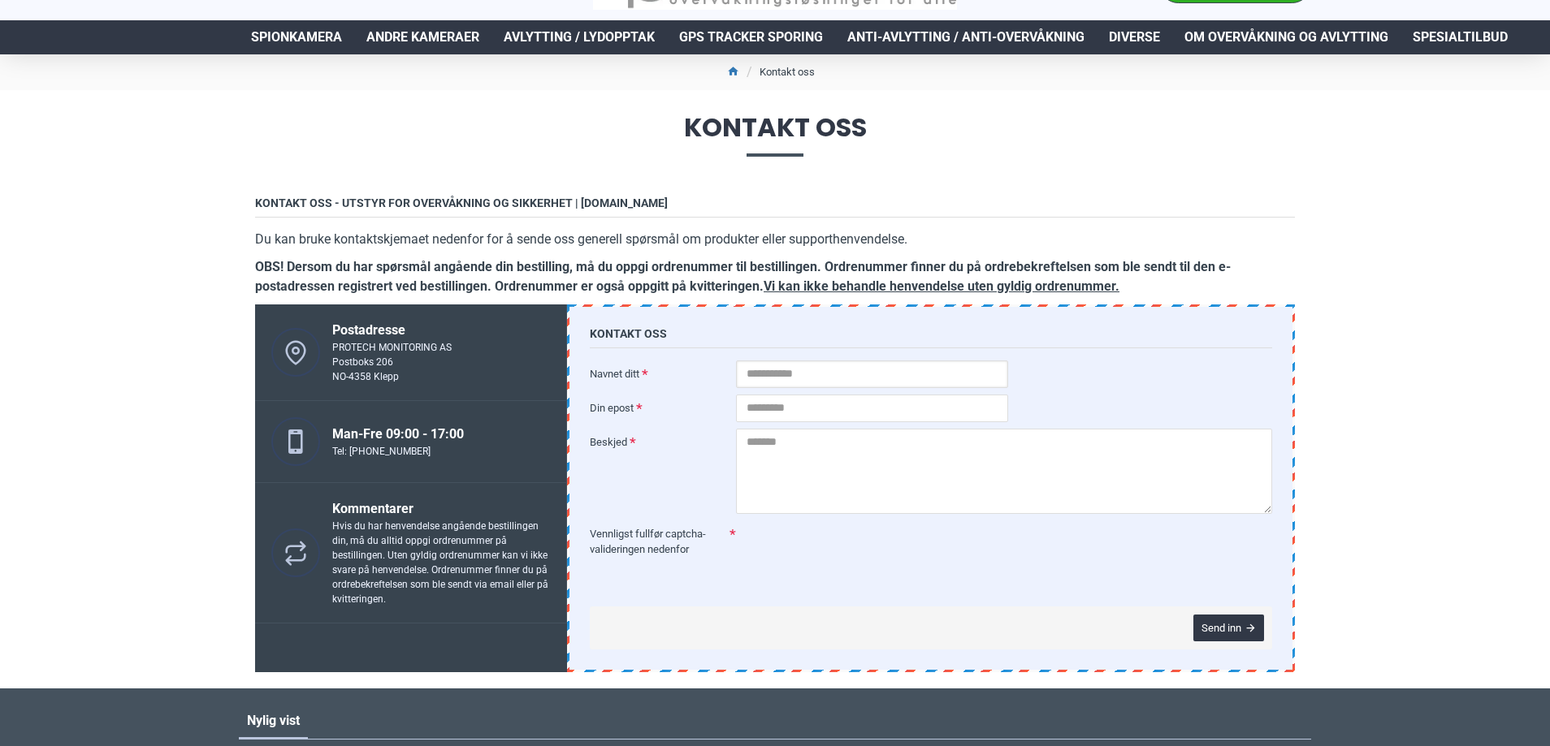
click at [773, 375] on input "Navnet ditt" at bounding box center [872, 375] width 272 height 28
type input "**********"
click at [764, 410] on input "Din epost" at bounding box center [872, 409] width 272 height 28
type input "**********"
click at [750, 471] on textarea "Beskjed" at bounding box center [1004, 471] width 536 height 85
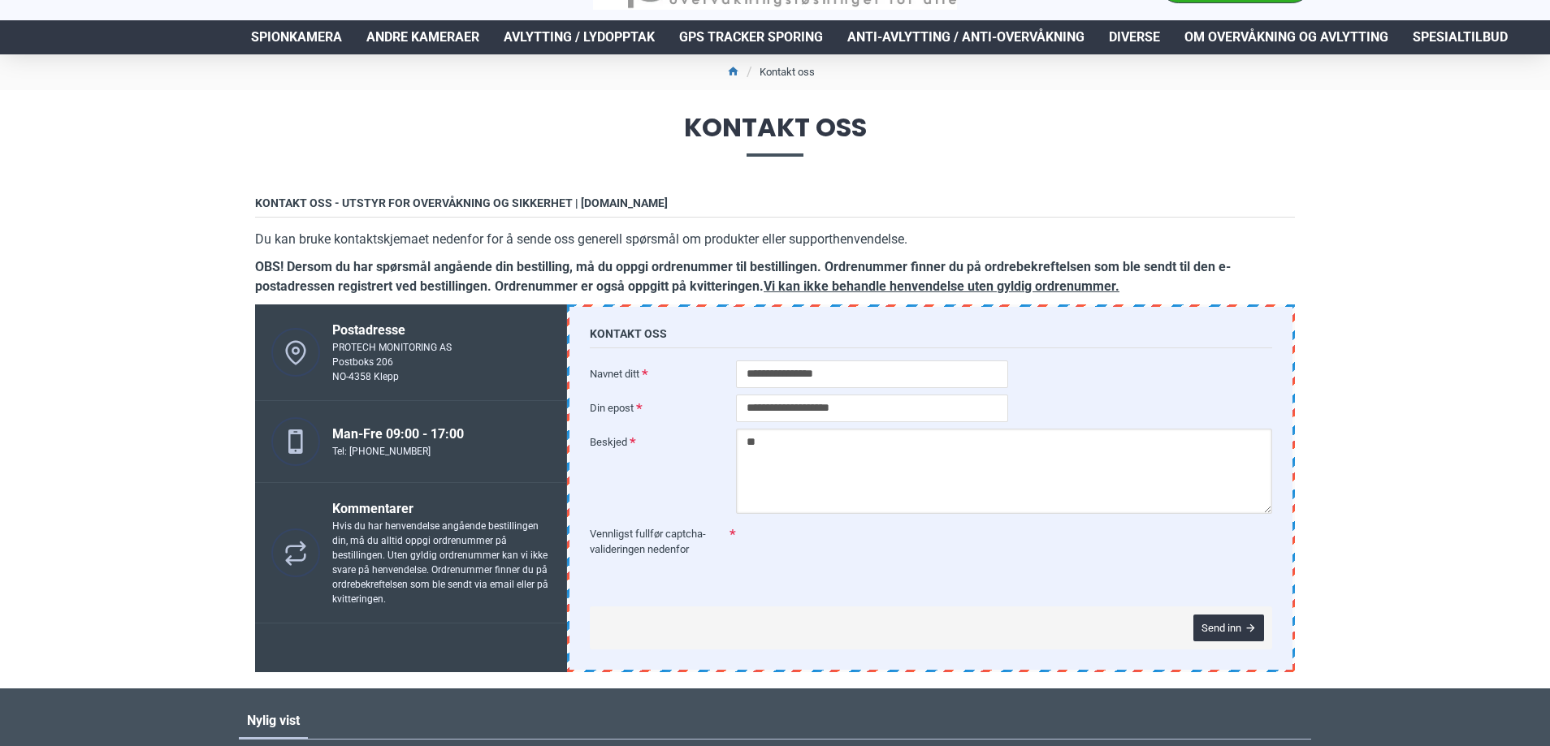
type textarea "*"
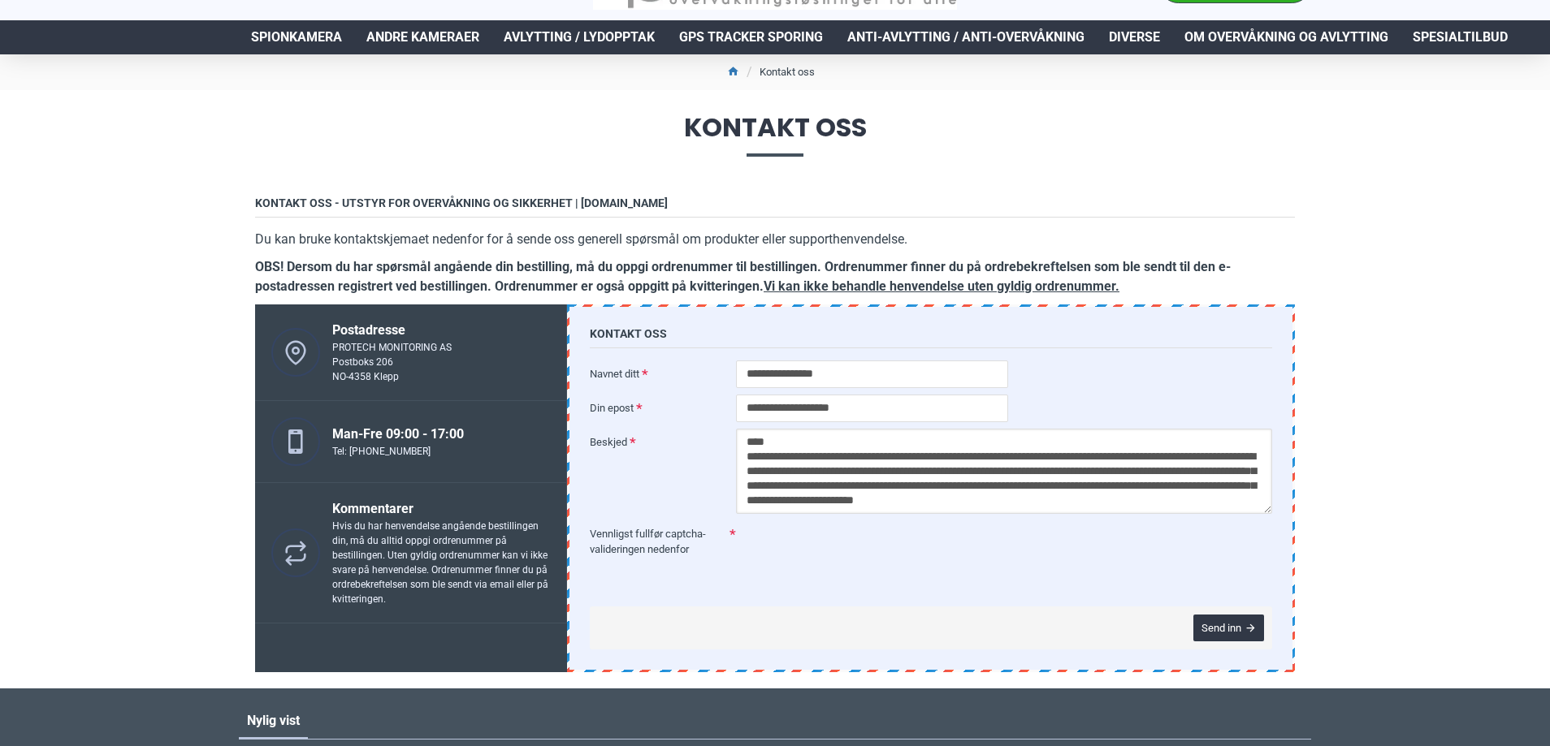
scroll to position [9, 0]
click at [1041, 493] on textarea "**********" at bounding box center [1004, 471] width 536 height 85
click at [1070, 506] on textarea "**********" at bounding box center [1004, 471] width 536 height 85
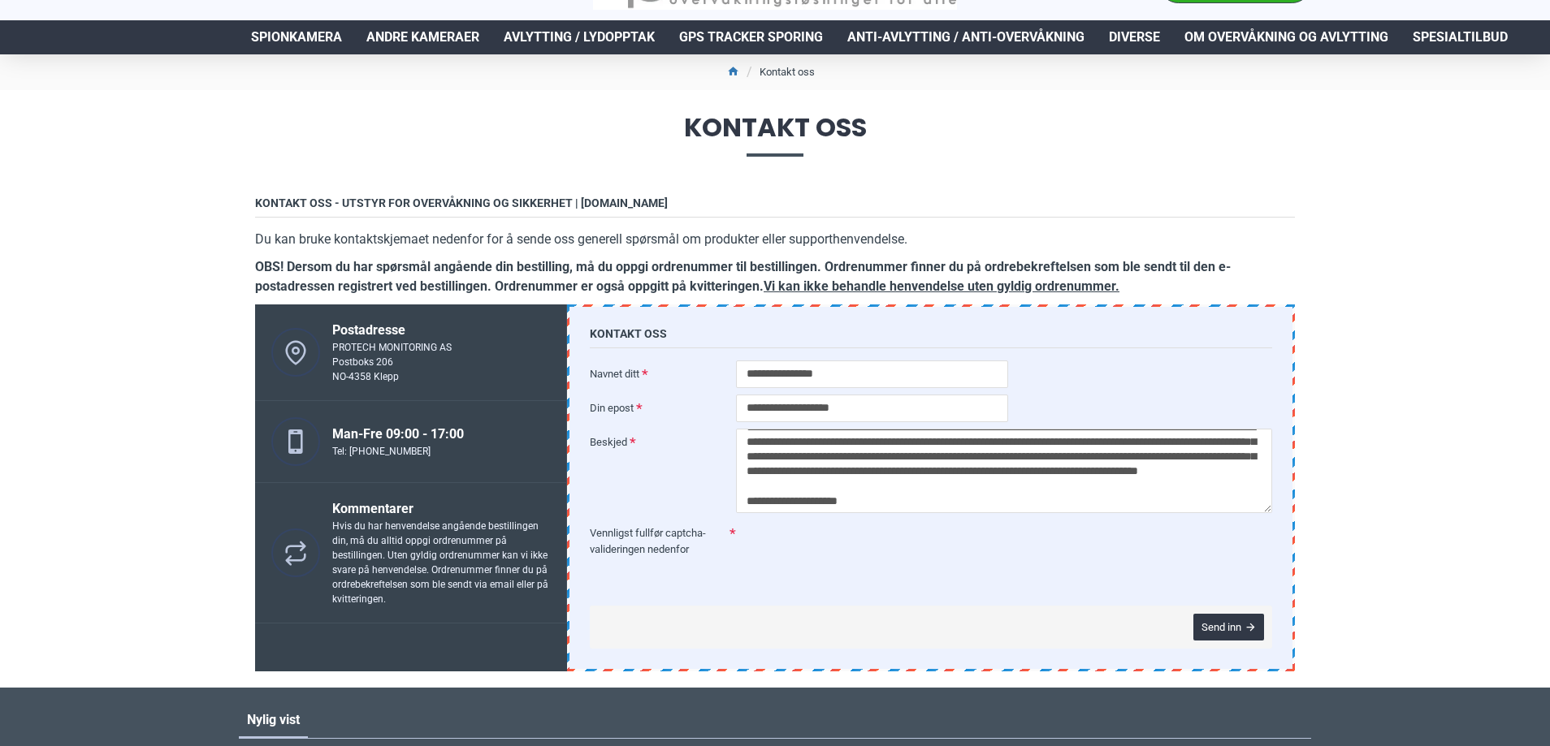
scroll to position [0, 0]
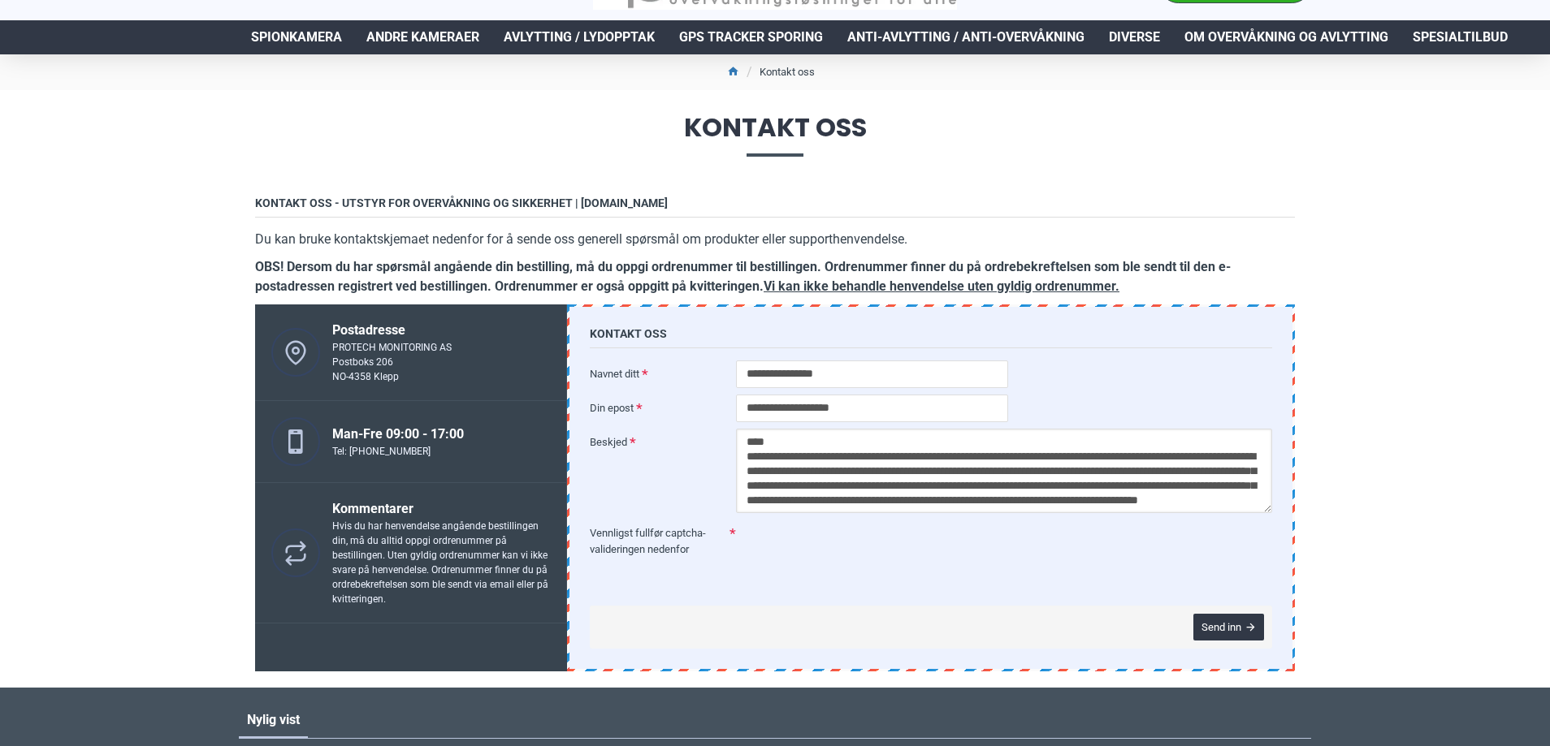
click at [1027, 457] on textarea "**********" at bounding box center [1004, 471] width 536 height 85
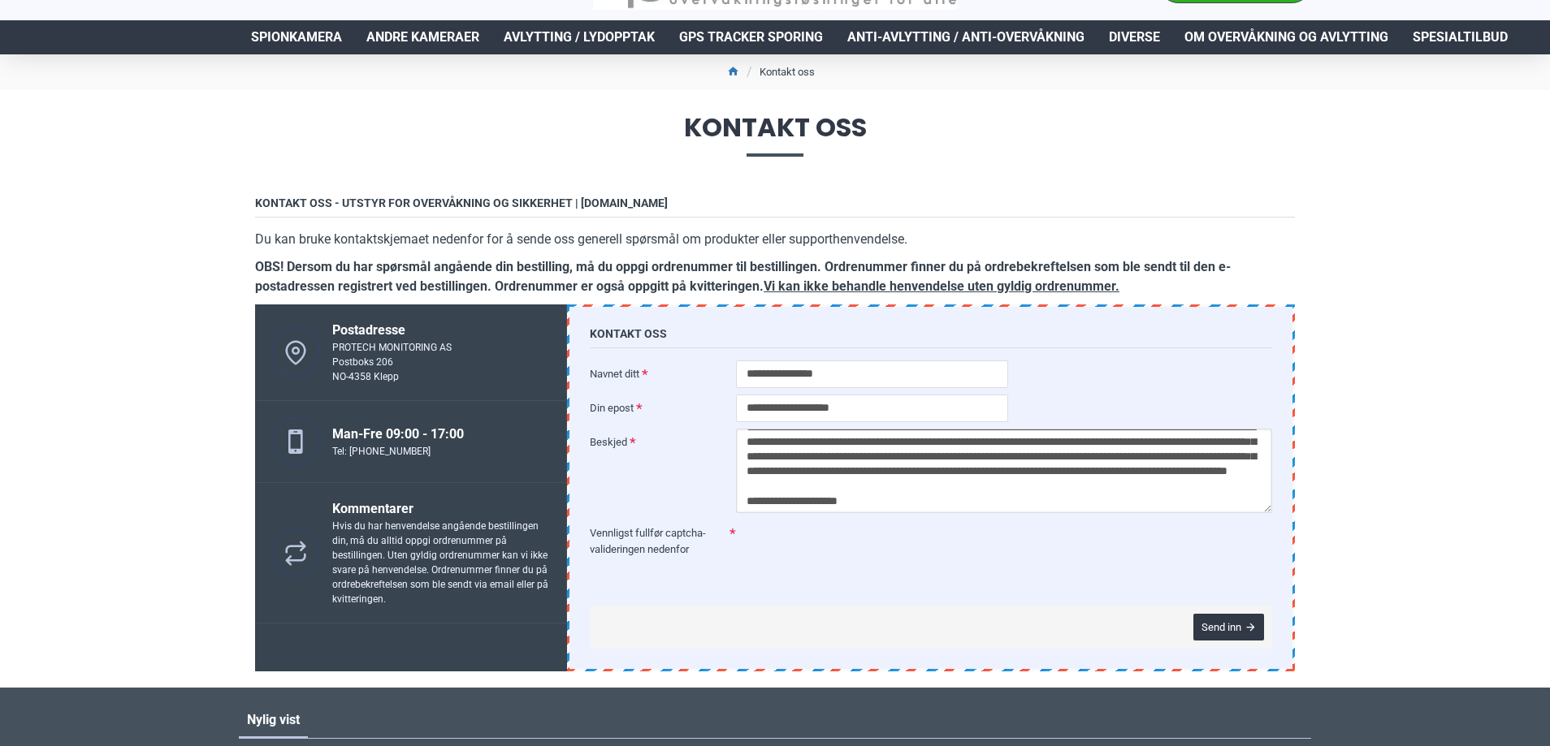
click at [1113, 459] on textarea "**********" at bounding box center [1004, 471] width 536 height 85
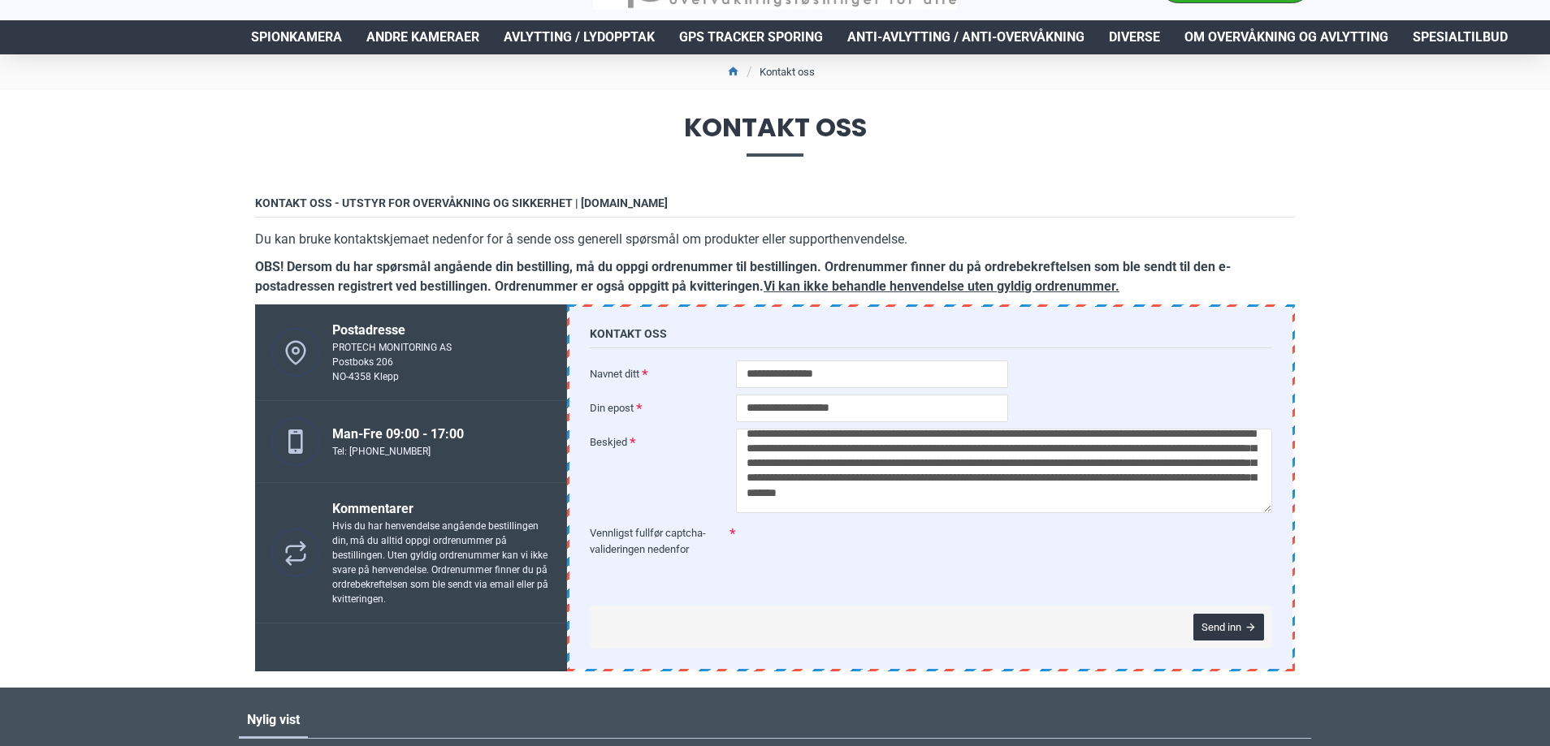
scroll to position [0, 0]
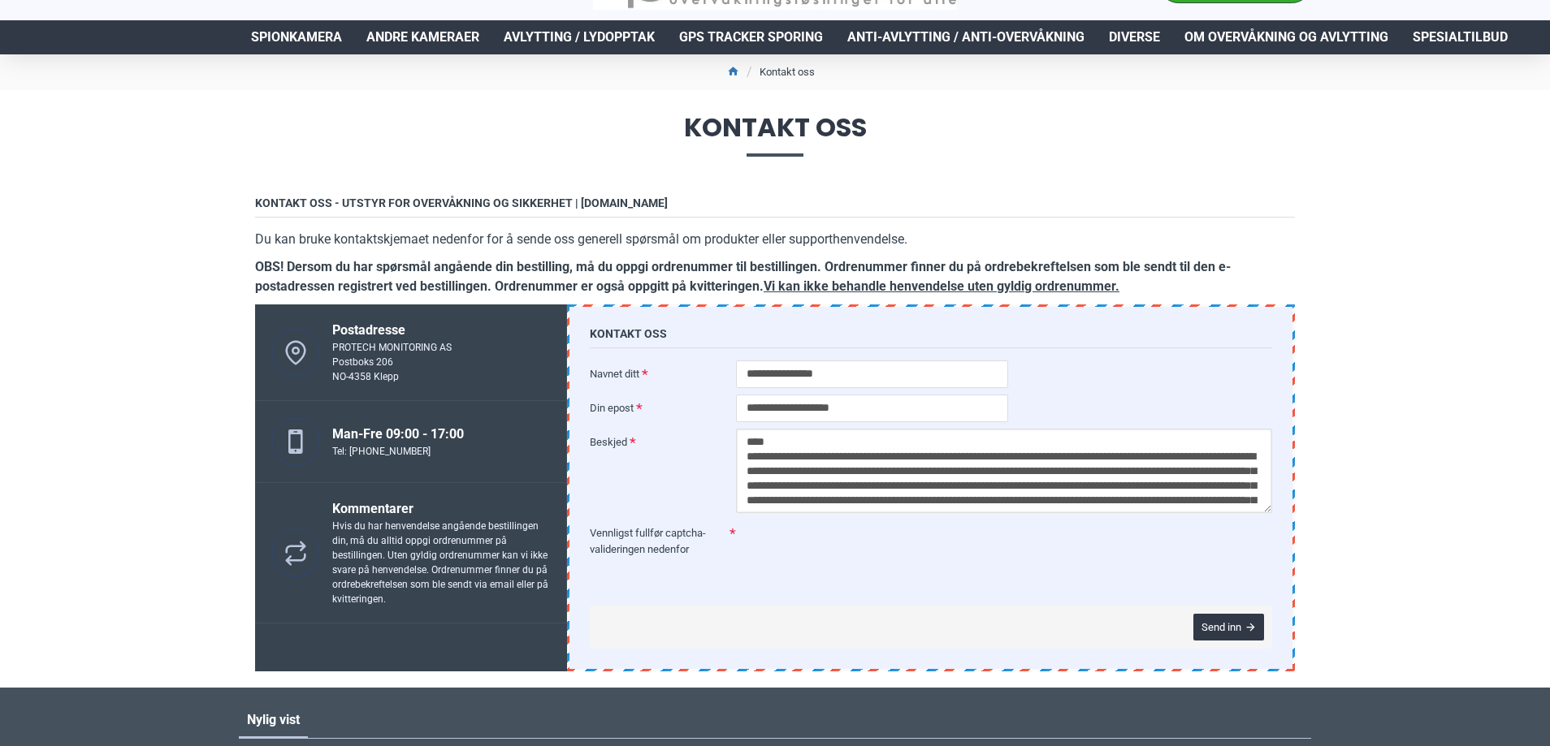
click at [1043, 473] on textarea "**********" at bounding box center [1004, 471] width 536 height 85
click at [1016, 486] on textarea "**********" at bounding box center [1004, 471] width 536 height 85
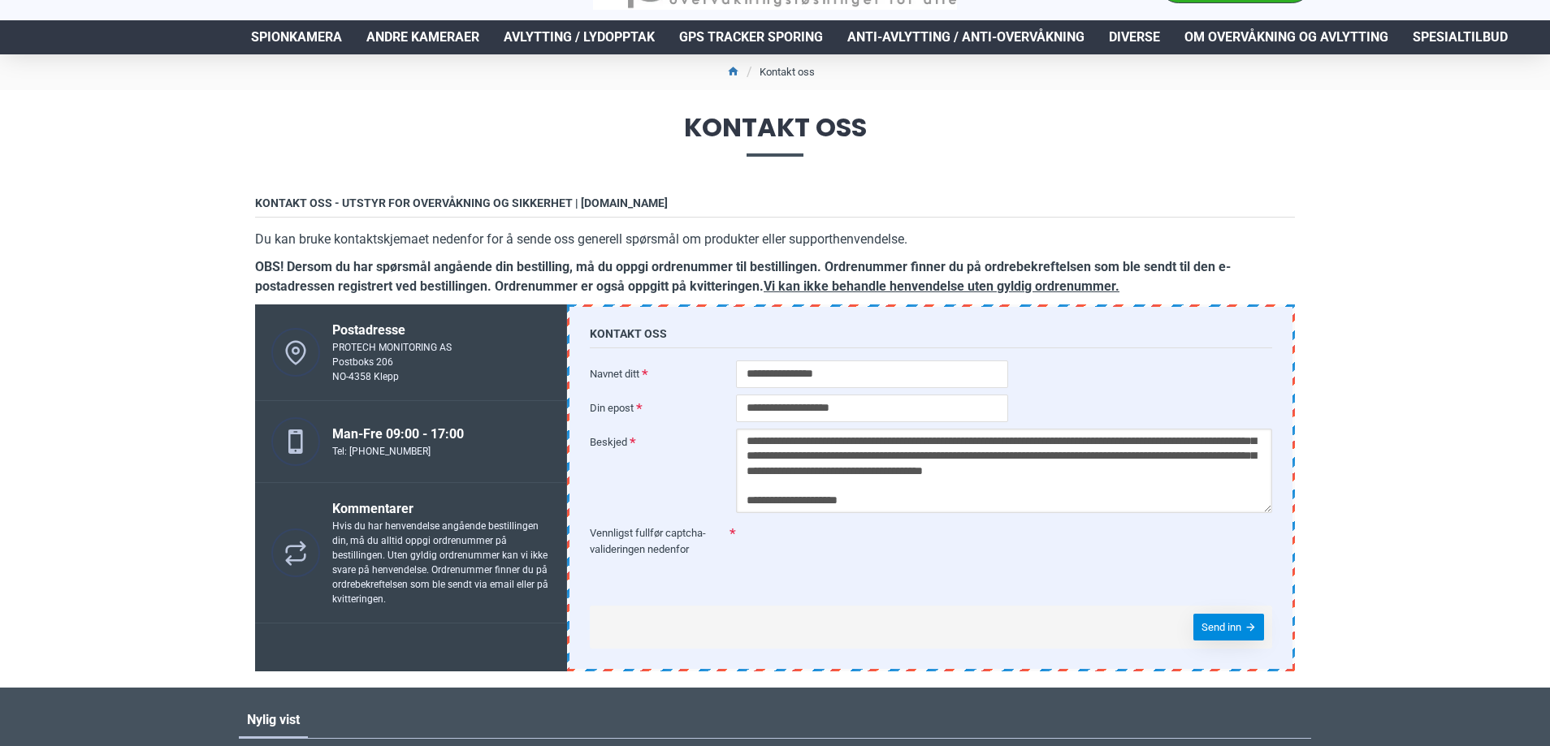
type textarea "**********"
click at [1224, 633] on span "Send inn" at bounding box center [1221, 627] width 40 height 11
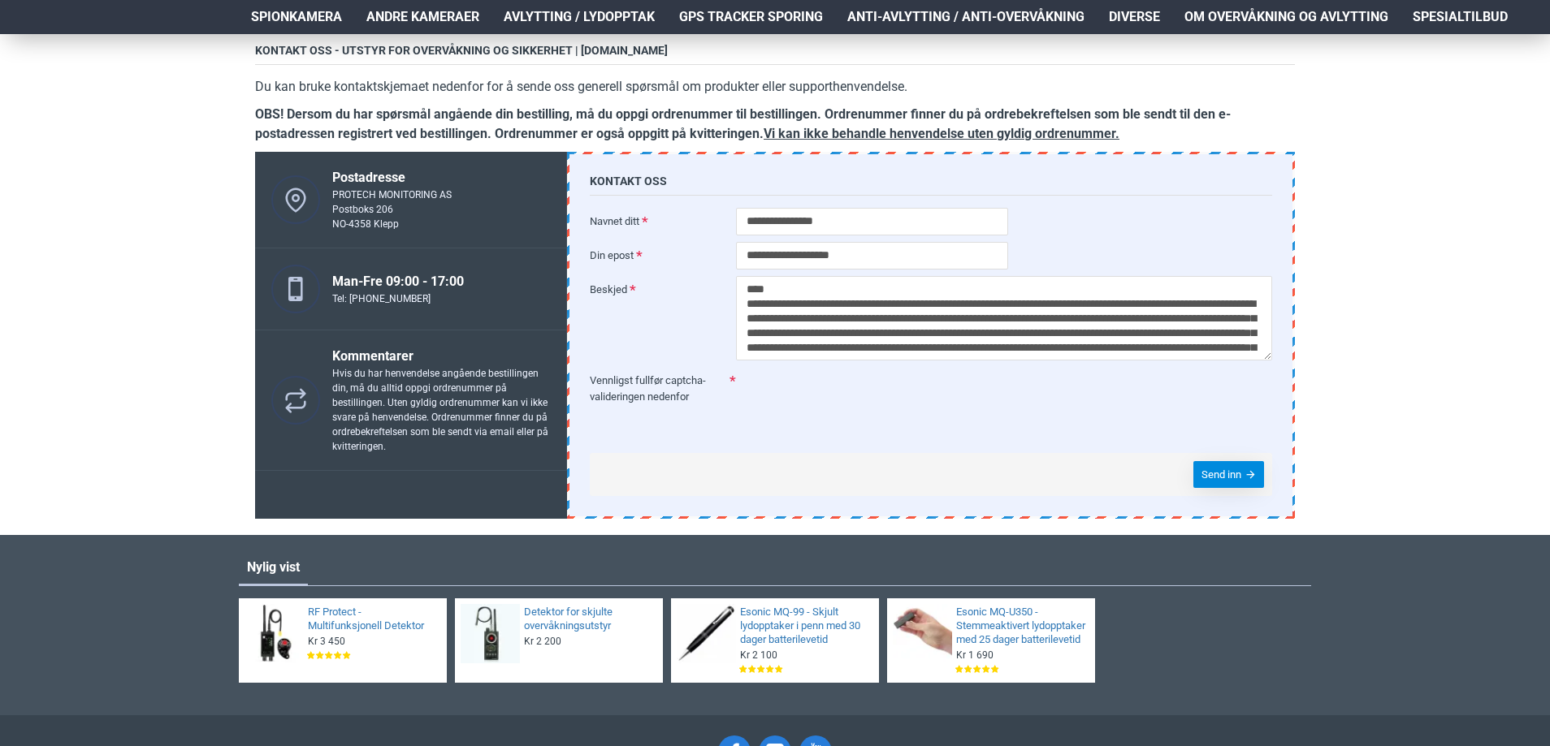
scroll to position [406, 0]
